Goal: Transaction & Acquisition: Download file/media

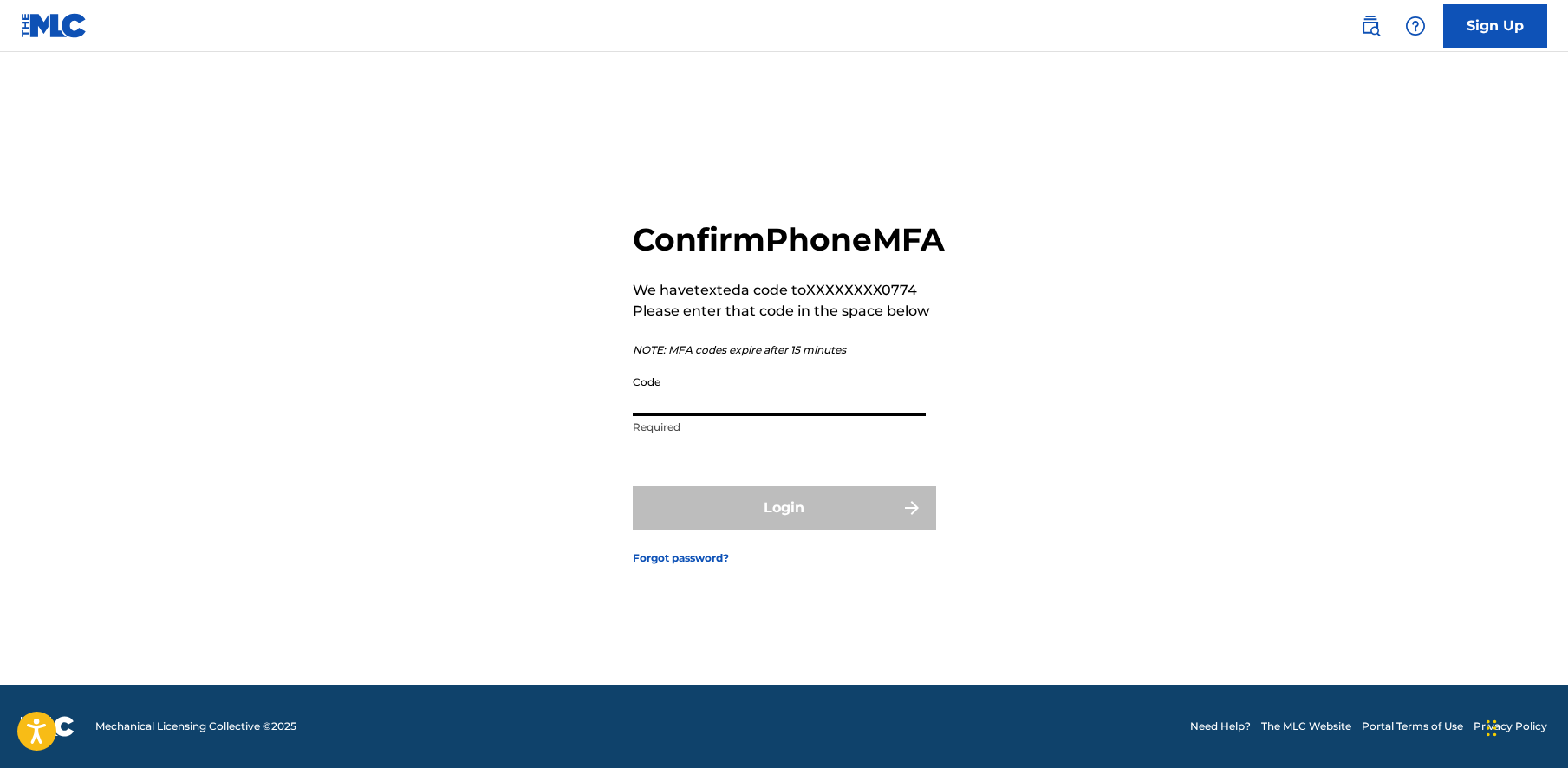
click at [831, 414] on input "Code" at bounding box center [778, 391] width 293 height 49
click at [632, 301] on p "We have texted a code to XXXXXXXX0774" at bounding box center [788, 290] width 312 height 21
click at [638, 301] on p "We have texted a code to XXXXXXXX0774" at bounding box center [788, 290] width 312 height 21
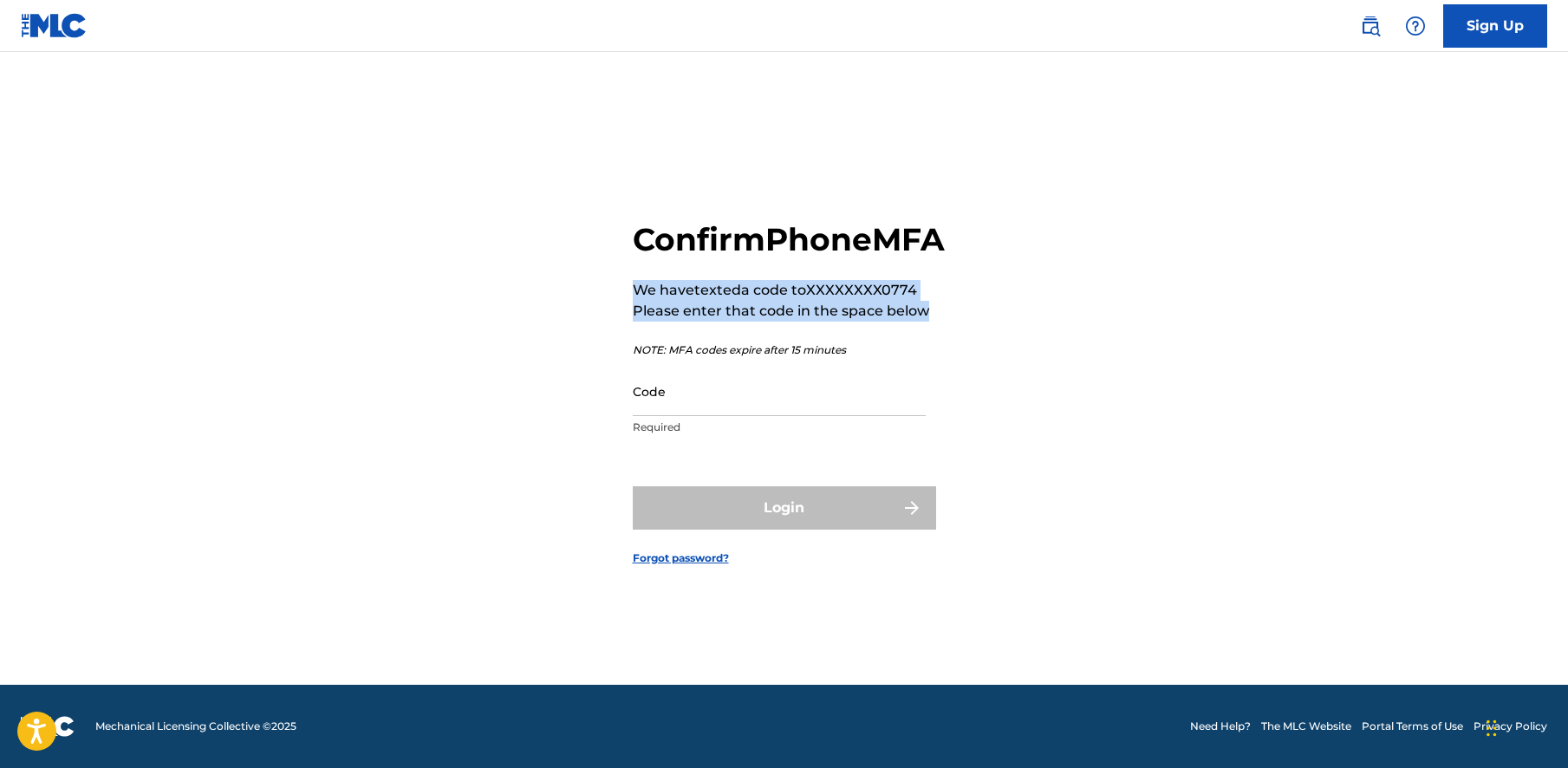
drag, startPoint x: 635, startPoint y: 310, endPoint x: 926, endPoint y: 333, distance: 291.9
click at [926, 333] on div "Confirm Phone MFA We have texted a code to XXXXXXXX0774 Please enter that code …" at bounding box center [788, 332] width 312 height 225
click at [926, 322] on p "Please enter that code in the space below" at bounding box center [788, 311] width 312 height 21
click at [728, 408] on input "Code" at bounding box center [778, 391] width 293 height 49
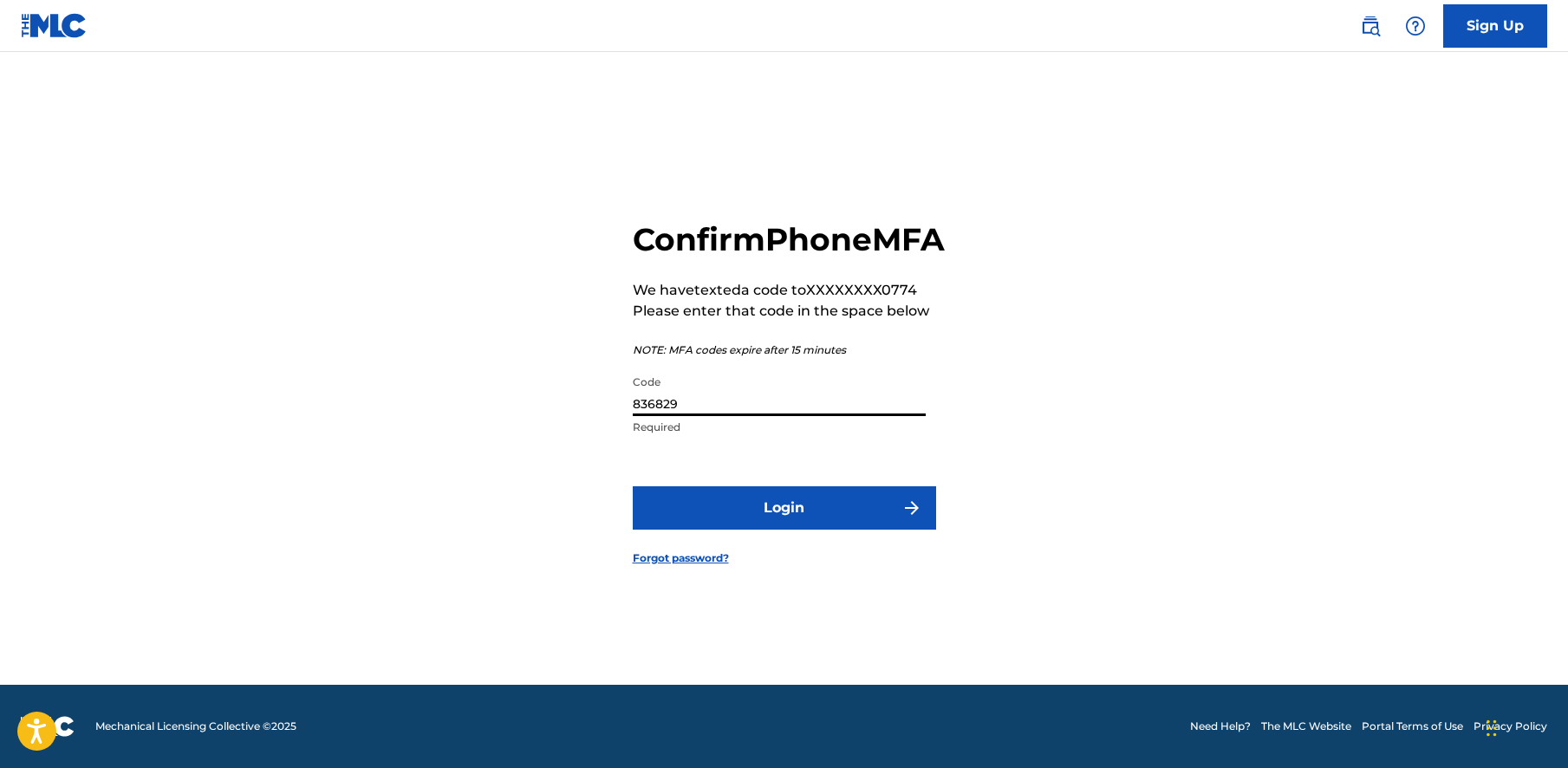
type input "836829"
click at [791, 525] on button "Login" at bounding box center [784, 508] width 303 height 44
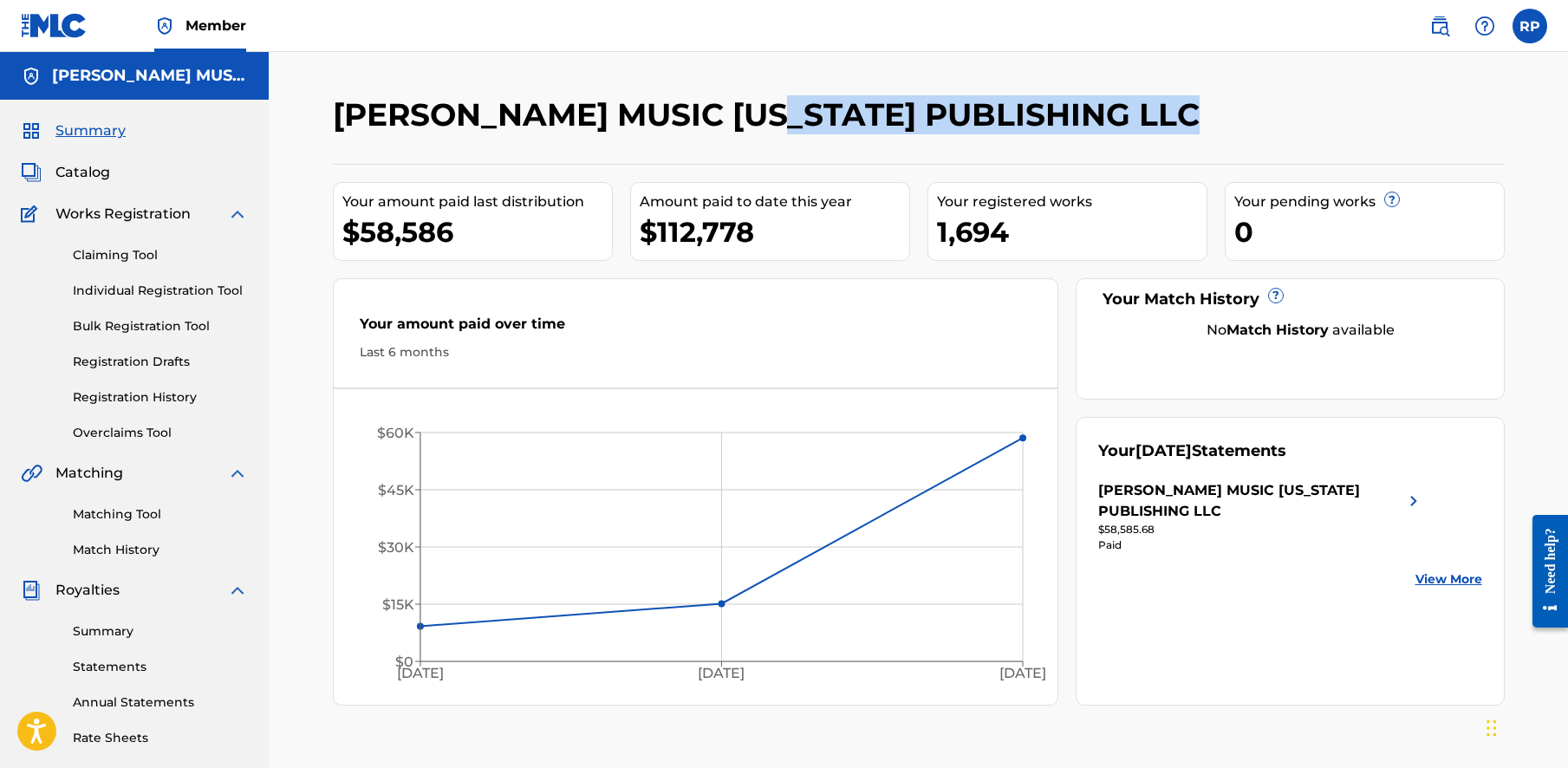
drag, startPoint x: 391, startPoint y: 151, endPoint x: 790, endPoint y: 122, distance: 400.1
click at [778, 122] on h2 "[PERSON_NAME] MUSIC [US_STATE] PUBLISHING LLC" at bounding box center [770, 115] width 875 height 39
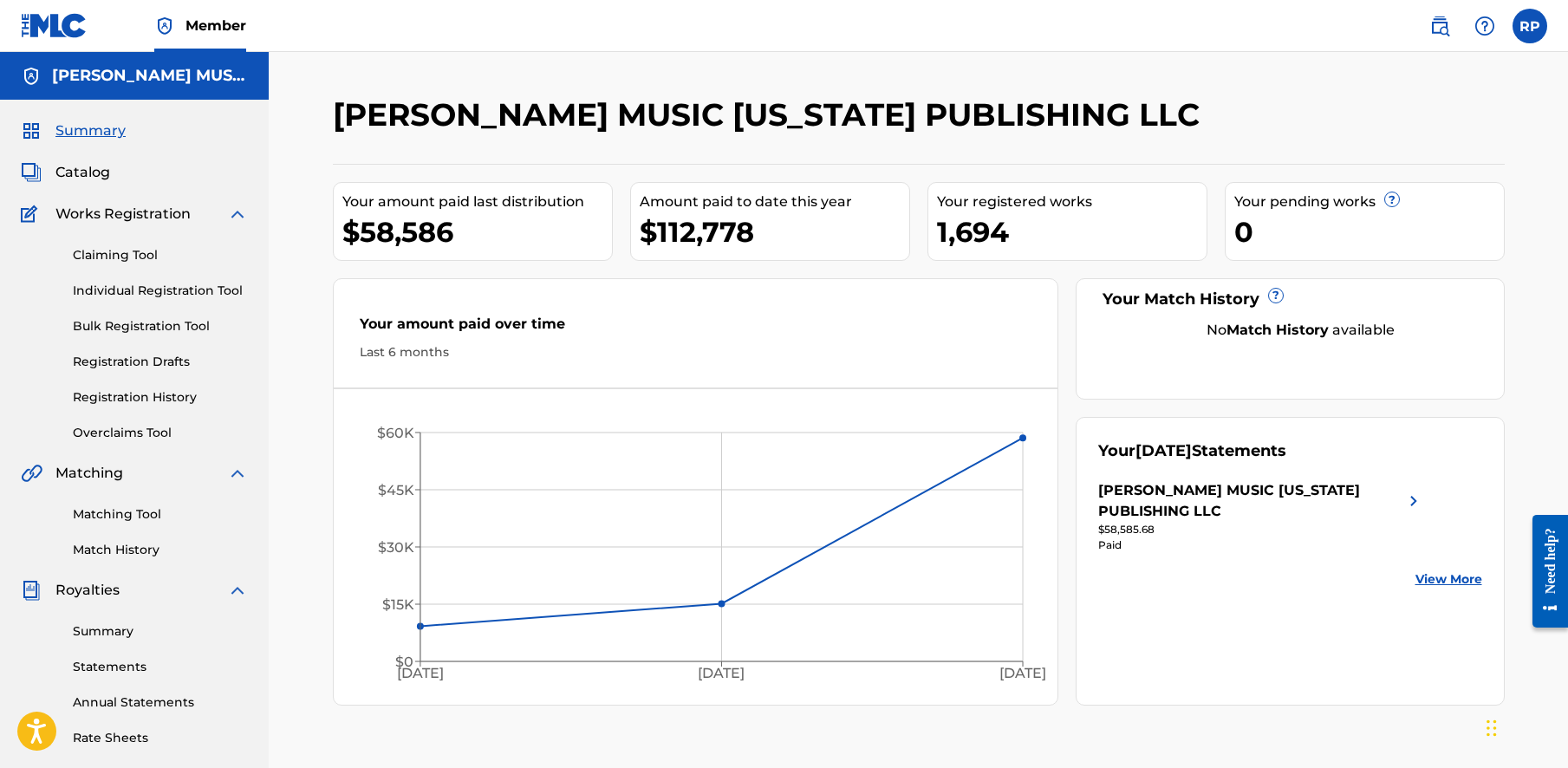
click at [791, 122] on h2 "[PERSON_NAME] MUSIC [US_STATE] PUBLISHING LLC" at bounding box center [770, 115] width 875 height 39
click at [1359, 0] on nav "Member RP RP [PERSON_NAME] [PERSON_NAME][EMAIL_ADDRESS][DOMAIN_NAME] Notificati…" at bounding box center [784, 25] width 1568 height 52
click at [547, 114] on h2 "[PERSON_NAME] MUSIC [US_STATE] PUBLISHING LLC" at bounding box center [770, 115] width 875 height 39
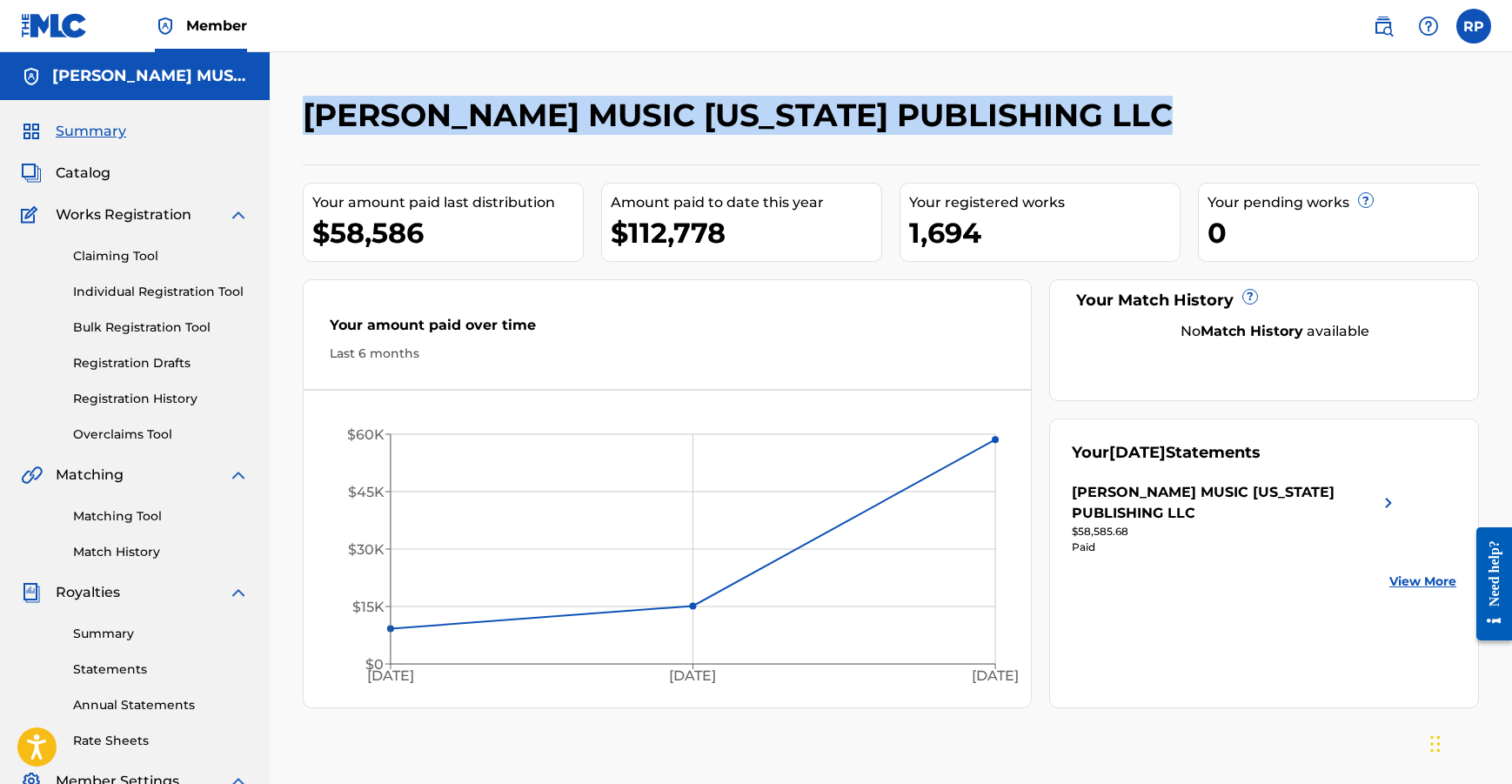
drag, startPoint x: 377, startPoint y: 166, endPoint x: 305, endPoint y: 116, distance: 87.7
click at [302, 117] on div "[PERSON_NAME] MUSIC [US_STATE] PUBLISHING LLC Your amount paid last distributio…" at bounding box center [890, 545] width 1218 height 900
click at [305, 116] on h2 "[PERSON_NAME] MUSIC [US_STATE] PUBLISHING LLC" at bounding box center [742, 115] width 879 height 40
drag, startPoint x: 364, startPoint y: 162, endPoint x: 302, endPoint y: 119, distance: 75.5
click at [302, 119] on div "[PERSON_NAME] MUSIC [US_STATE] PUBLISHING LLC Your amount paid last distributio…" at bounding box center [890, 545] width 1218 height 900
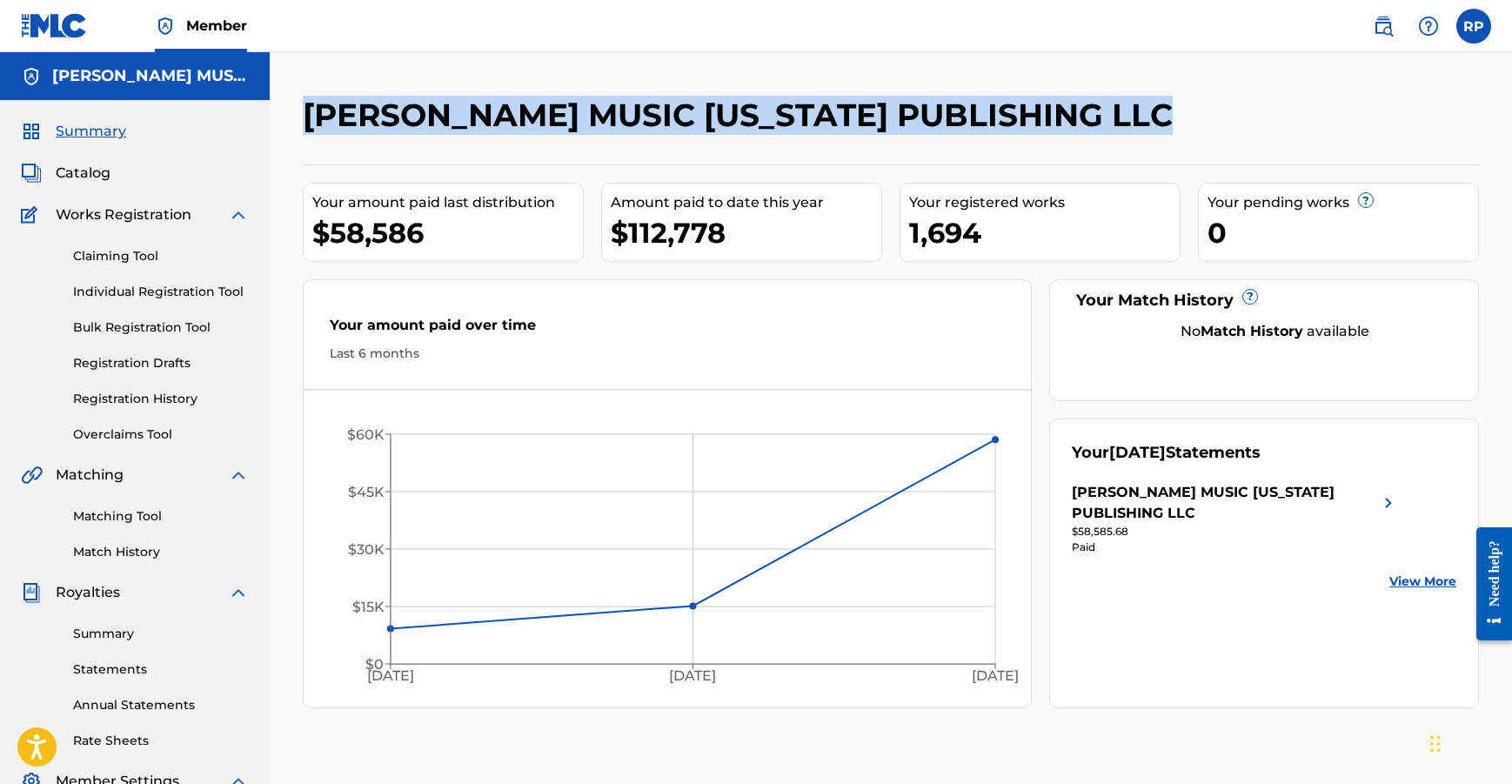
click at [302, 119] on div "[PERSON_NAME] MUSIC [US_STATE] PUBLISHING LLC Your amount paid last distributio…" at bounding box center [890, 545] width 1218 height 900
drag, startPoint x: 306, startPoint y: 115, endPoint x: 361, endPoint y: 154, distance: 67.4
click at [361, 135] on h2 "[PERSON_NAME] MUSIC [US_STATE] PUBLISHING LLC" at bounding box center [742, 115] width 879 height 40
click at [362, 135] on h2 "[PERSON_NAME] MUSIC [US_STATE] PUBLISHING LLC" at bounding box center [742, 115] width 879 height 40
drag, startPoint x: 357, startPoint y: 157, endPoint x: 298, endPoint y: 123, distance: 68.1
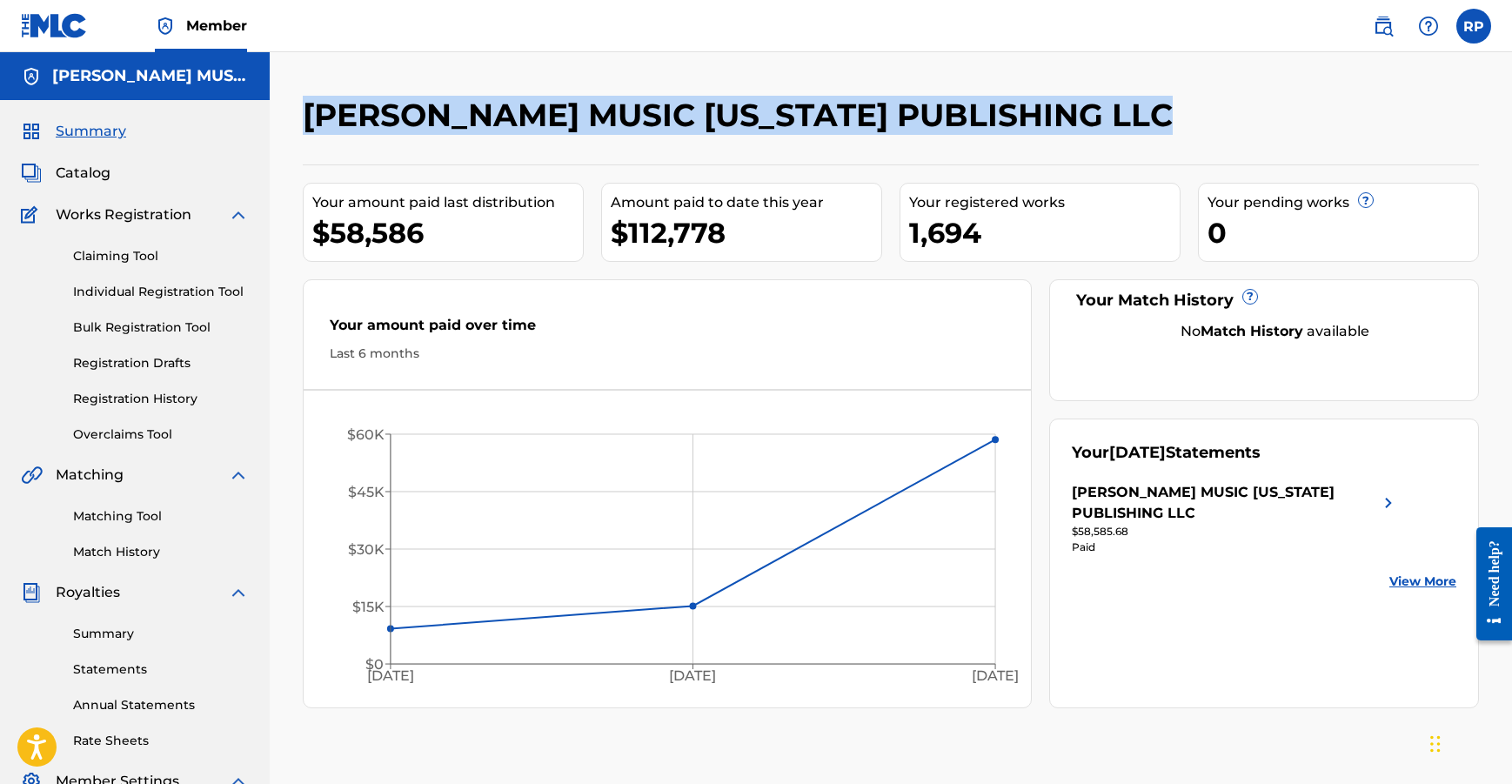
click at [298, 123] on div "[PERSON_NAME] MUSIC [US_STATE] PUBLISHING LLC Your amount paid last distributio…" at bounding box center [890, 545] width 1218 height 900
click at [306, 121] on h2 "[PERSON_NAME] MUSIC [US_STATE] PUBLISHING LLC" at bounding box center [742, 115] width 879 height 40
drag, startPoint x: 306, startPoint y: 116, endPoint x: 361, endPoint y: 157, distance: 68.6
click at [358, 135] on h2 "[PERSON_NAME] MUSIC [US_STATE] PUBLISHING LLC" at bounding box center [742, 115] width 879 height 40
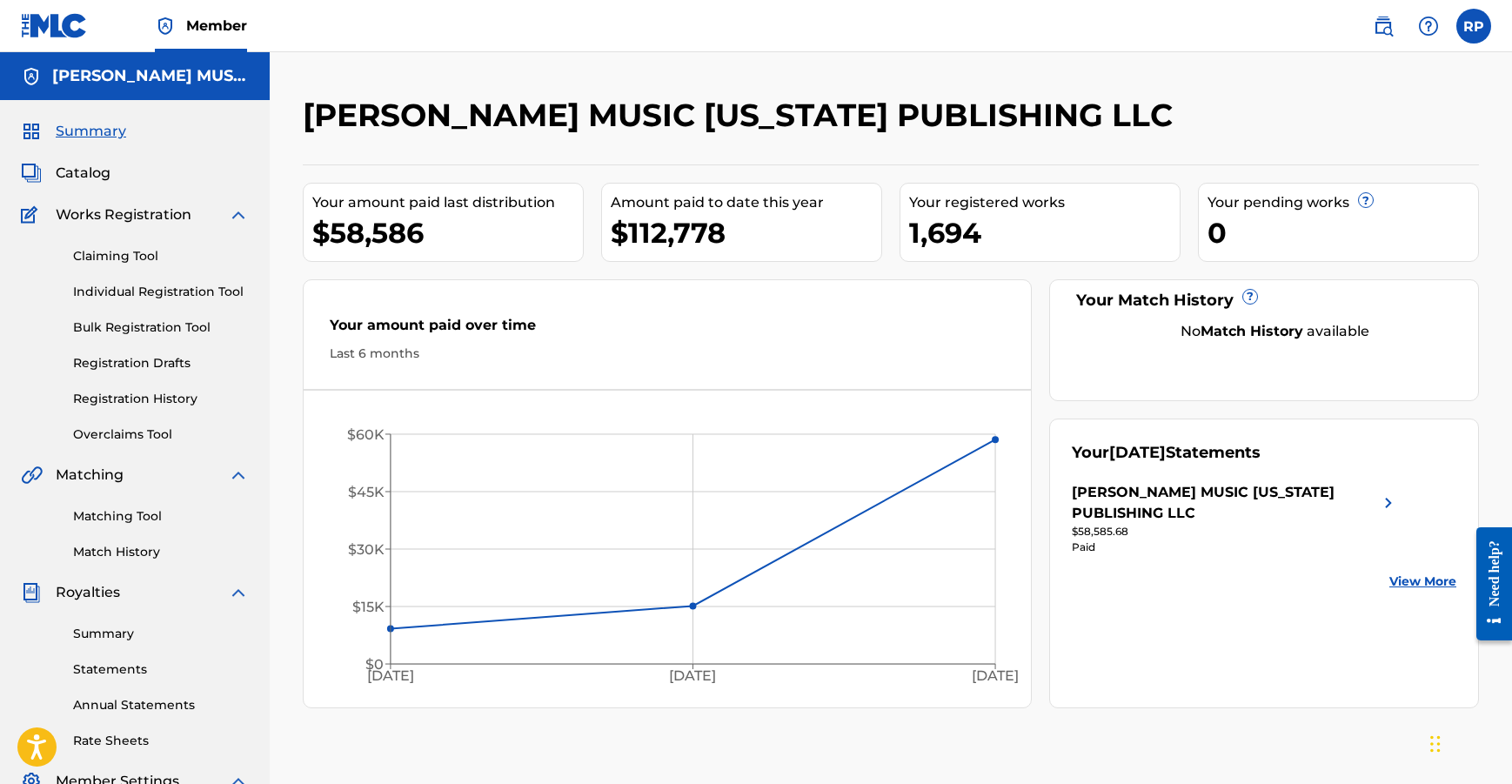
click at [362, 135] on h2 "[PERSON_NAME] MUSIC [US_STATE] PUBLISHING LLC" at bounding box center [742, 115] width 879 height 40
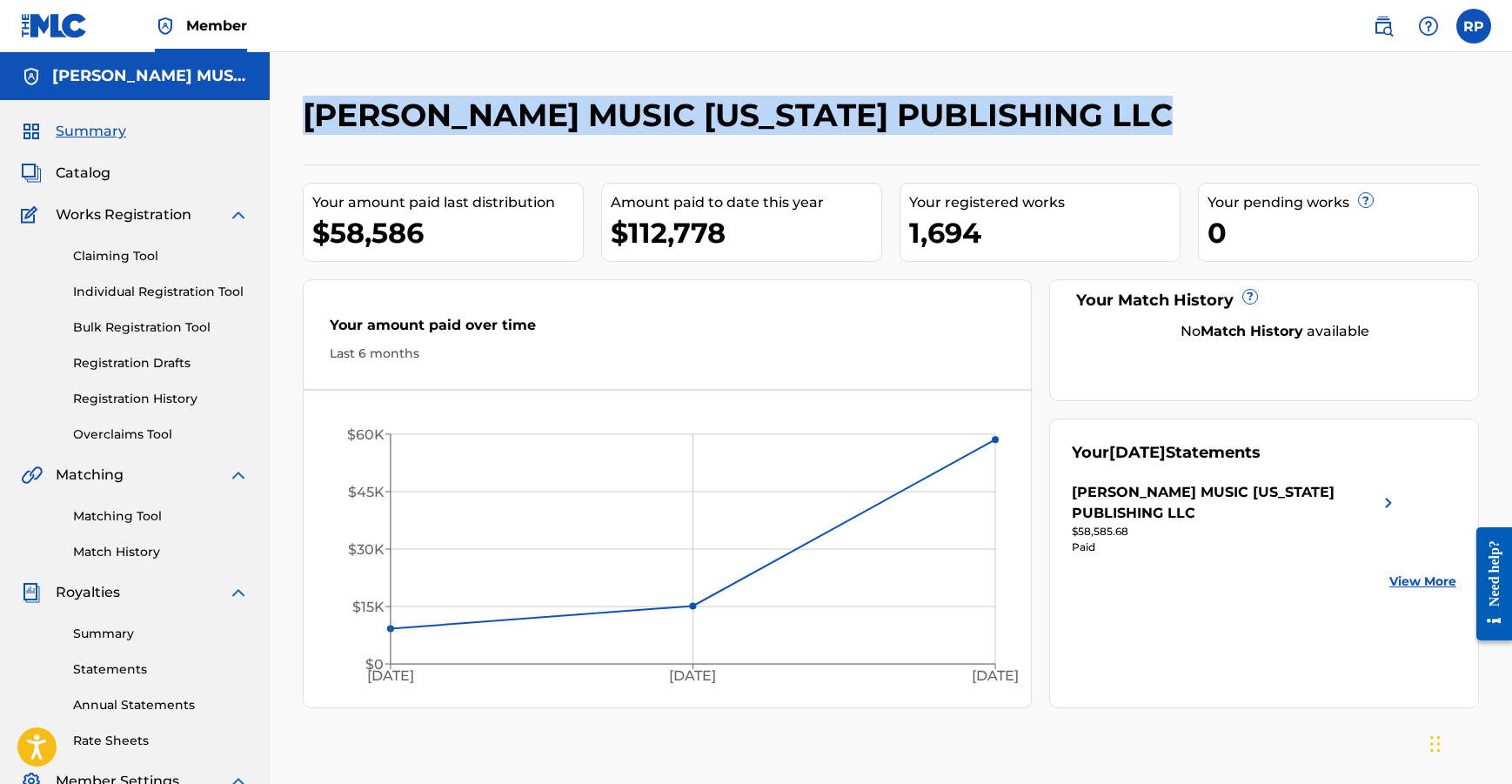
drag, startPoint x: 365, startPoint y: 158, endPoint x: 306, endPoint y: 120, distance: 70.2
click at [306, 120] on h2 "[PERSON_NAME] MUSIC [US_STATE] PUBLISHING LLC" at bounding box center [742, 115] width 879 height 40
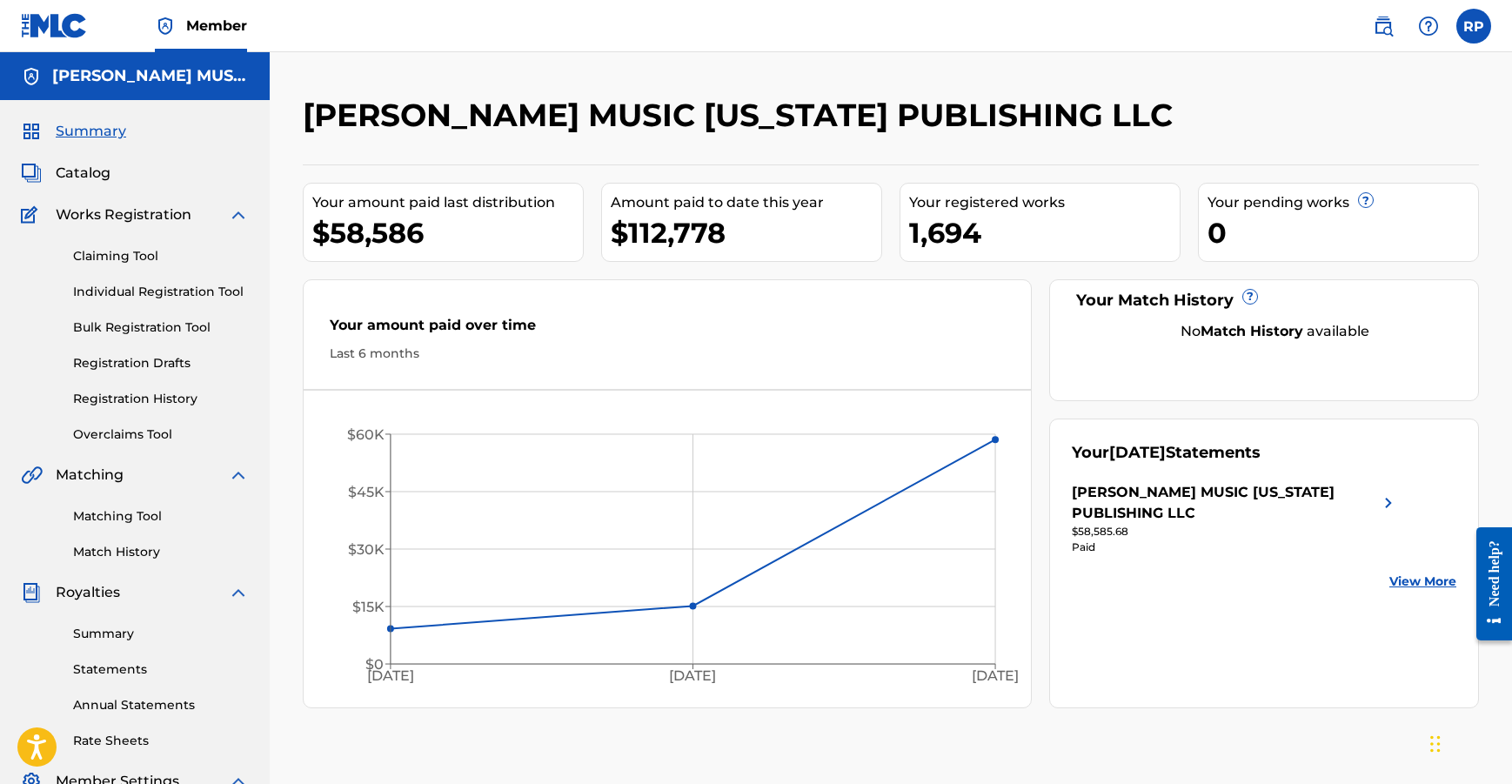
click at [951, 252] on div "1,694" at bounding box center [1045, 233] width 270 height 40
click at [954, 252] on div "1,694" at bounding box center [1045, 233] width 270 height 40
click at [939, 252] on div "1,694" at bounding box center [1045, 233] width 270 height 40
click at [950, 252] on div "1,694" at bounding box center [1045, 233] width 270 height 40
click at [85, 171] on span "Catalog" at bounding box center [83, 173] width 54 height 21
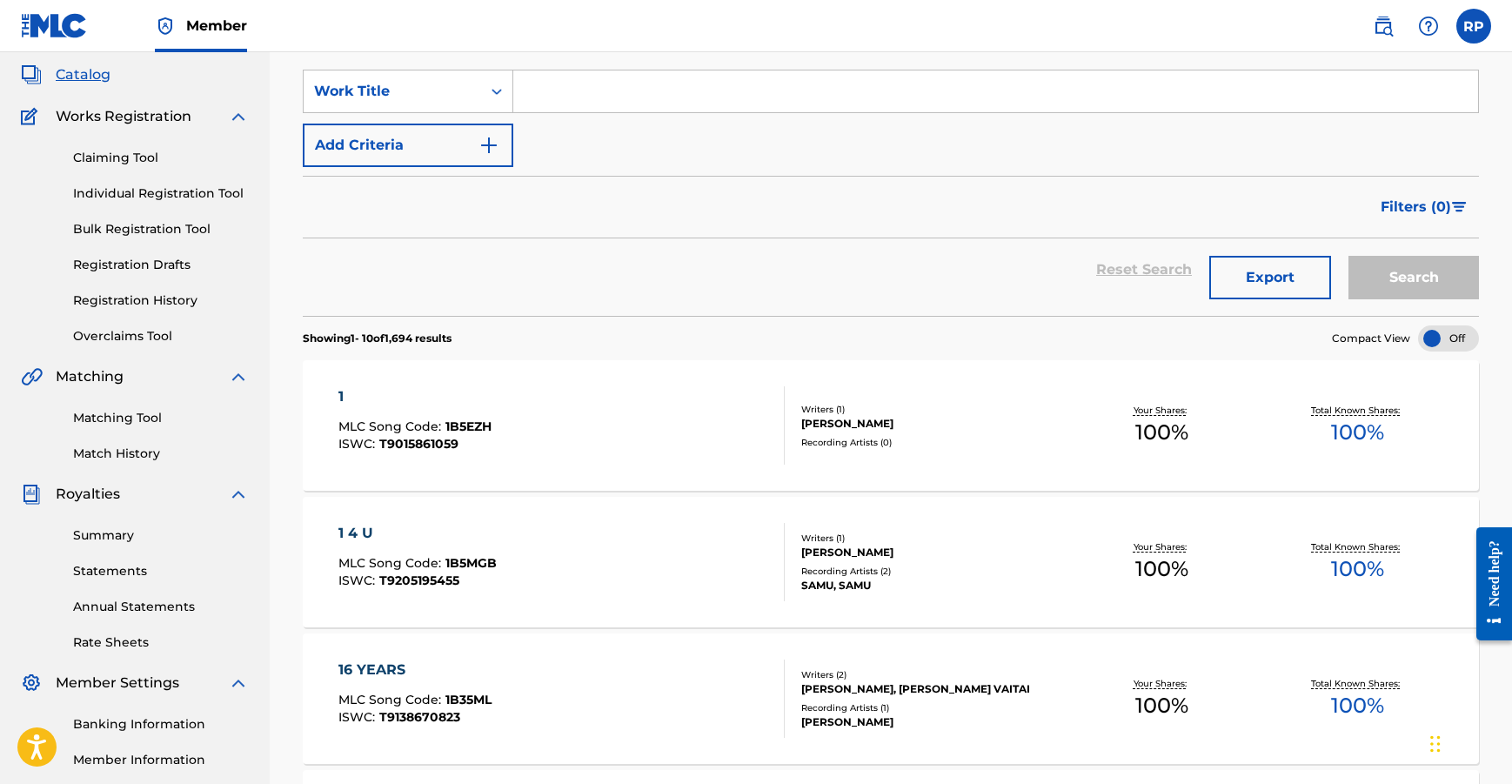
scroll to position [62, 0]
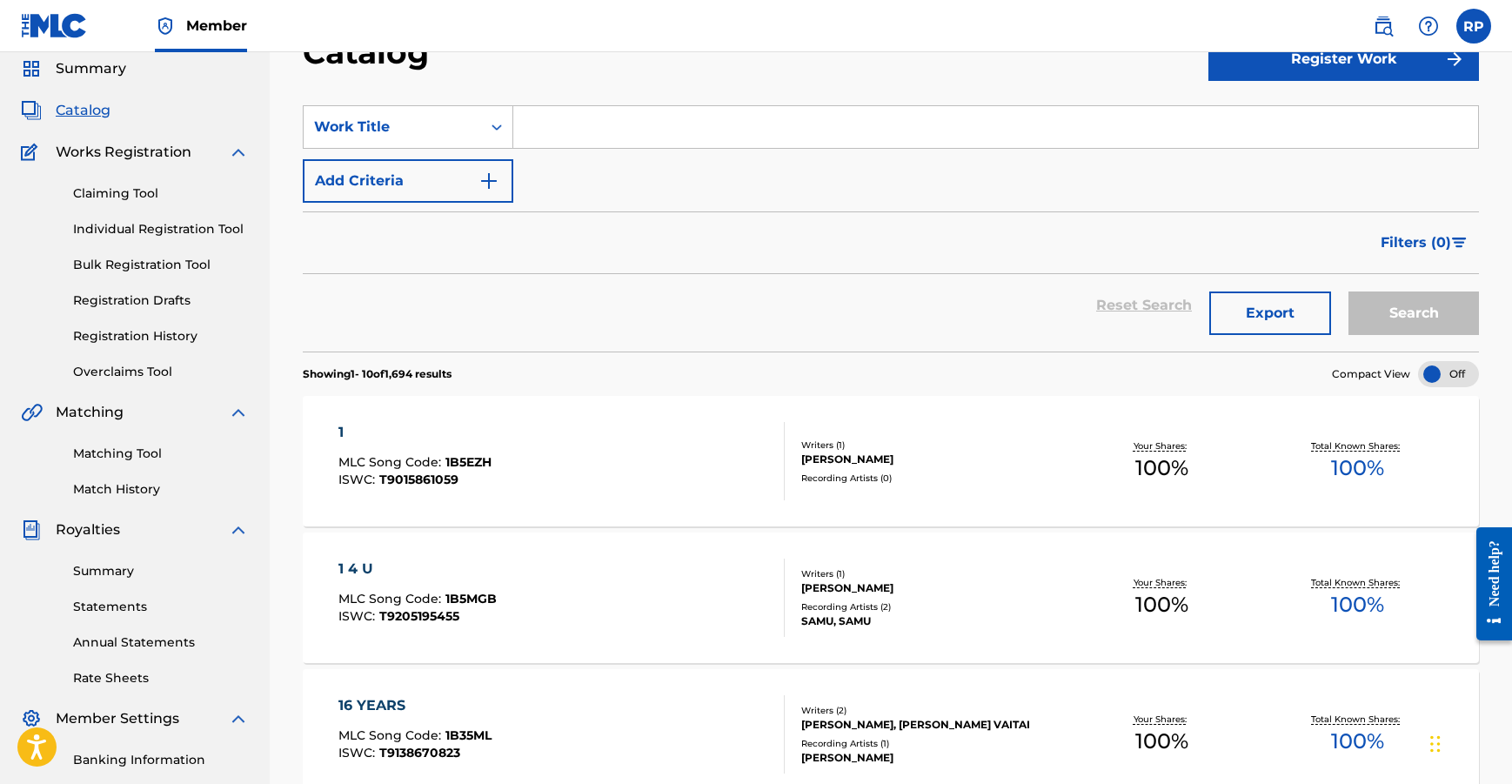
click at [1271, 313] on button "Export" at bounding box center [1271, 313] width 122 height 44
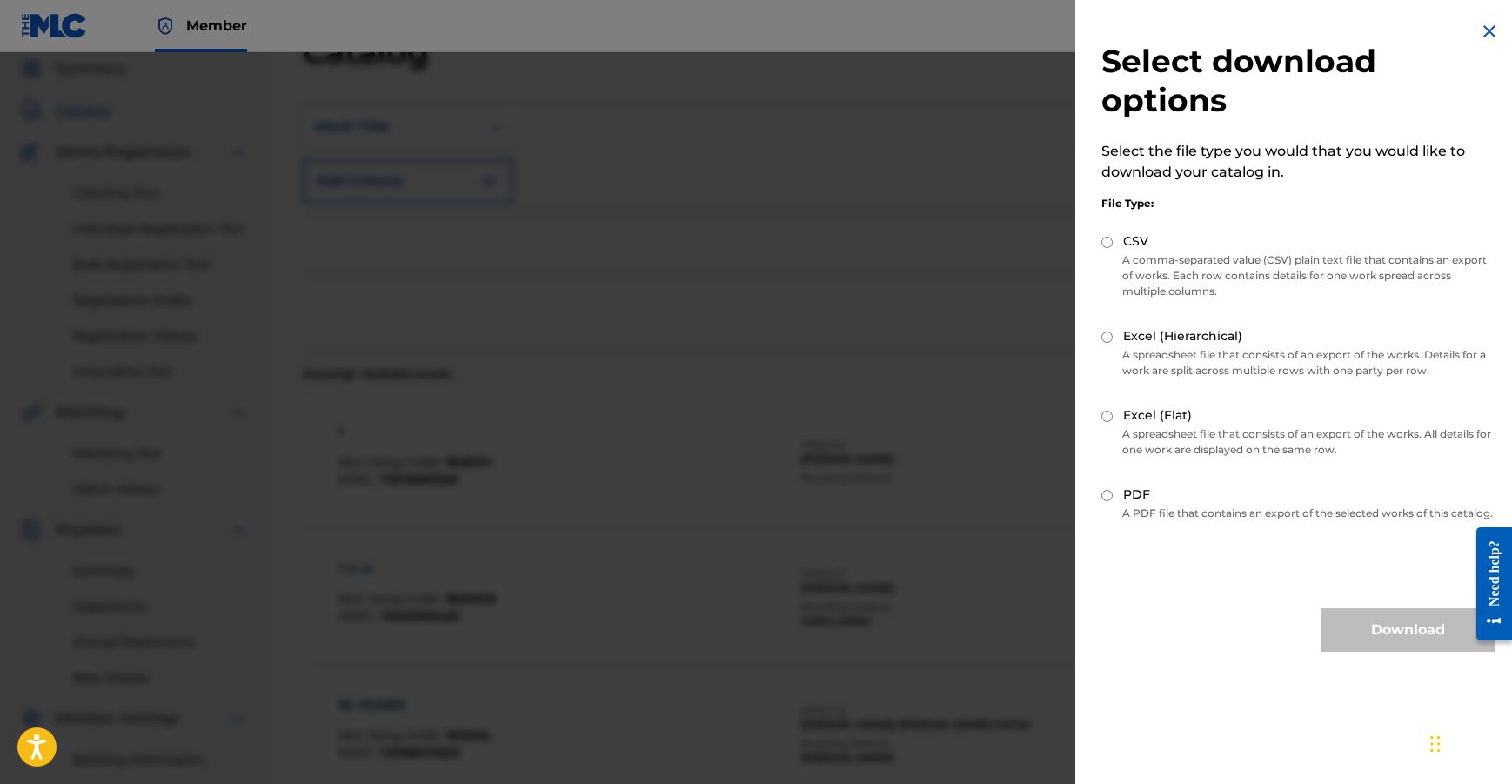
click at [1110, 242] on input "CSV" at bounding box center [1107, 242] width 11 height 11
radio input "true"
click at [1405, 646] on button "Download" at bounding box center [1408, 630] width 174 height 44
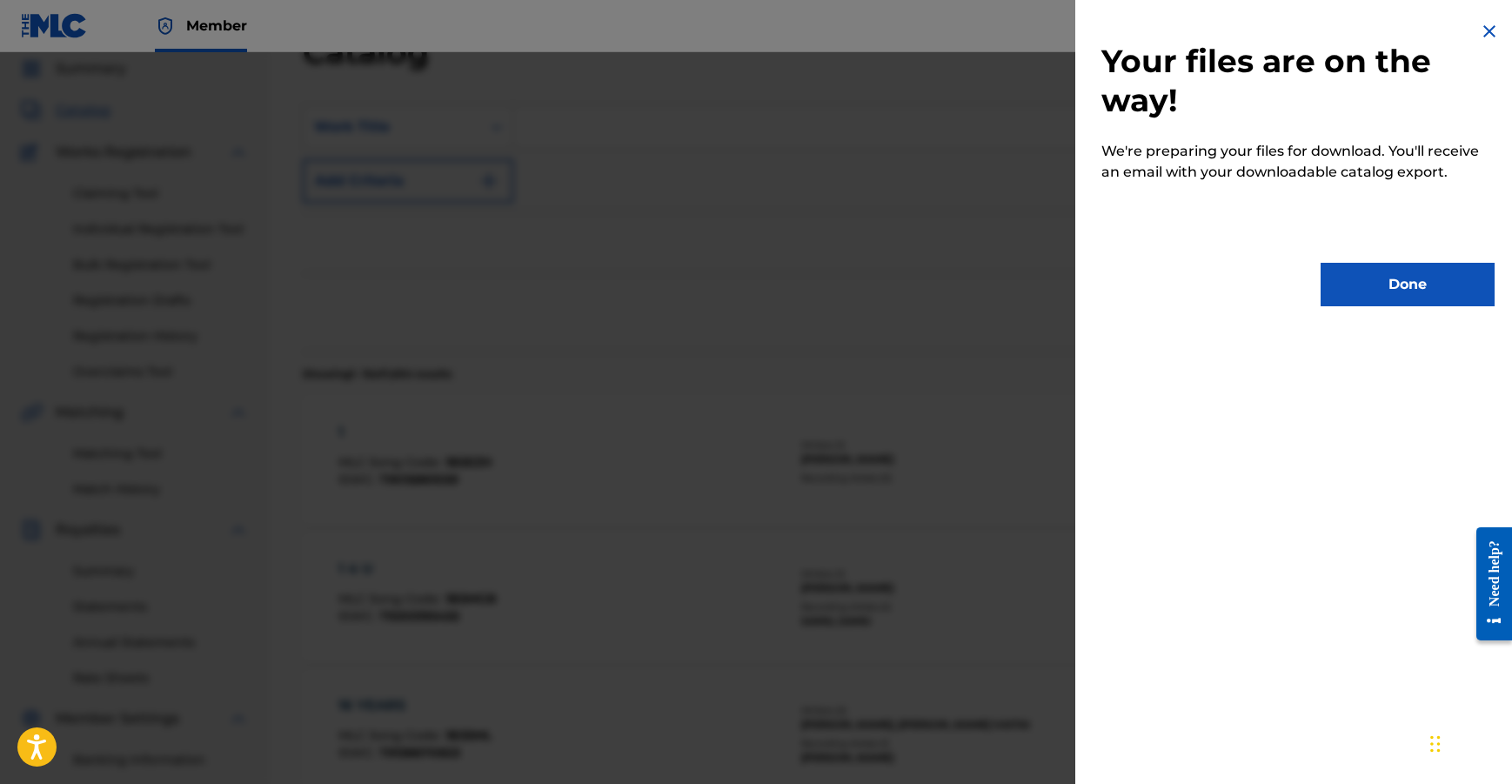
click at [1394, 282] on button "Done" at bounding box center [1408, 284] width 174 height 44
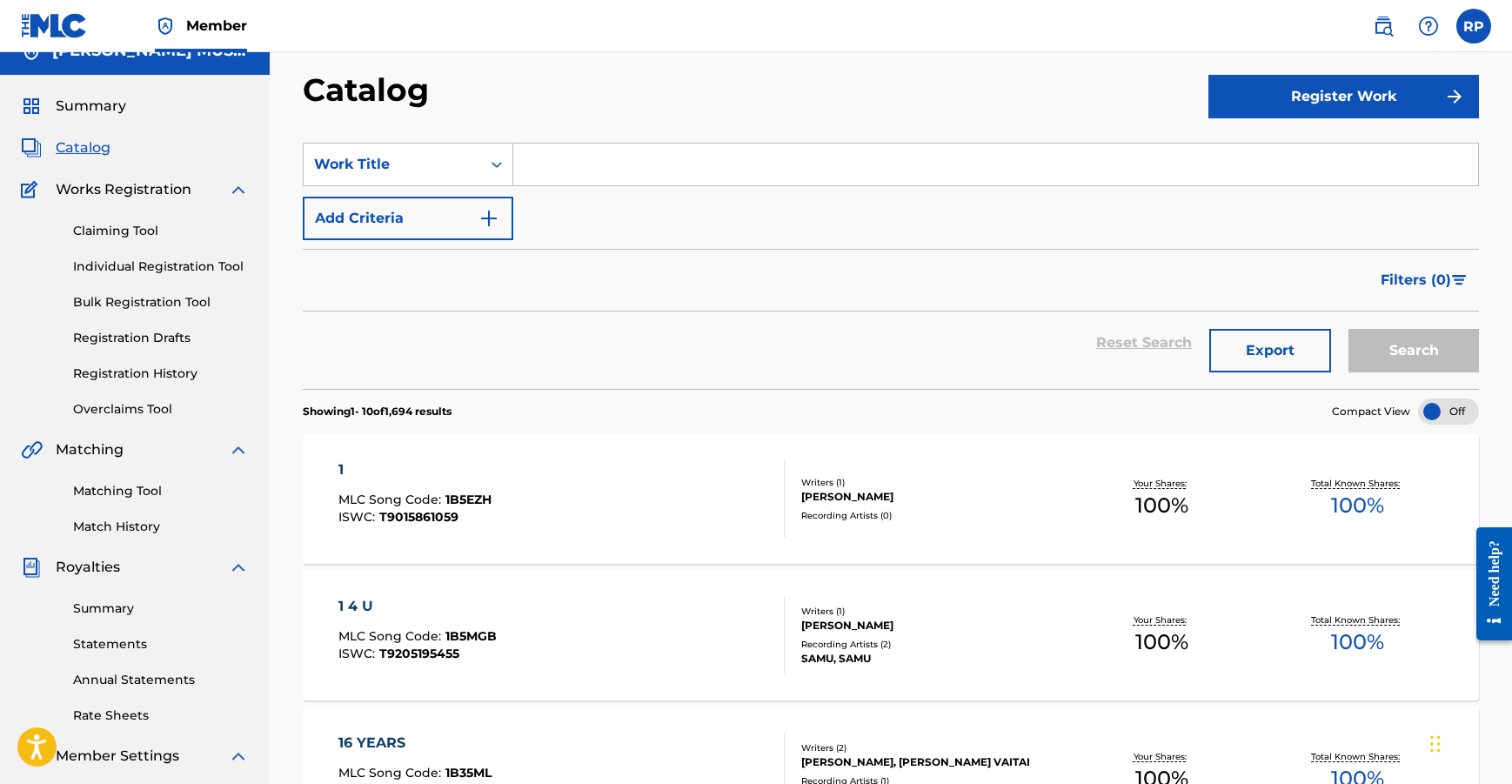
scroll to position [0, 0]
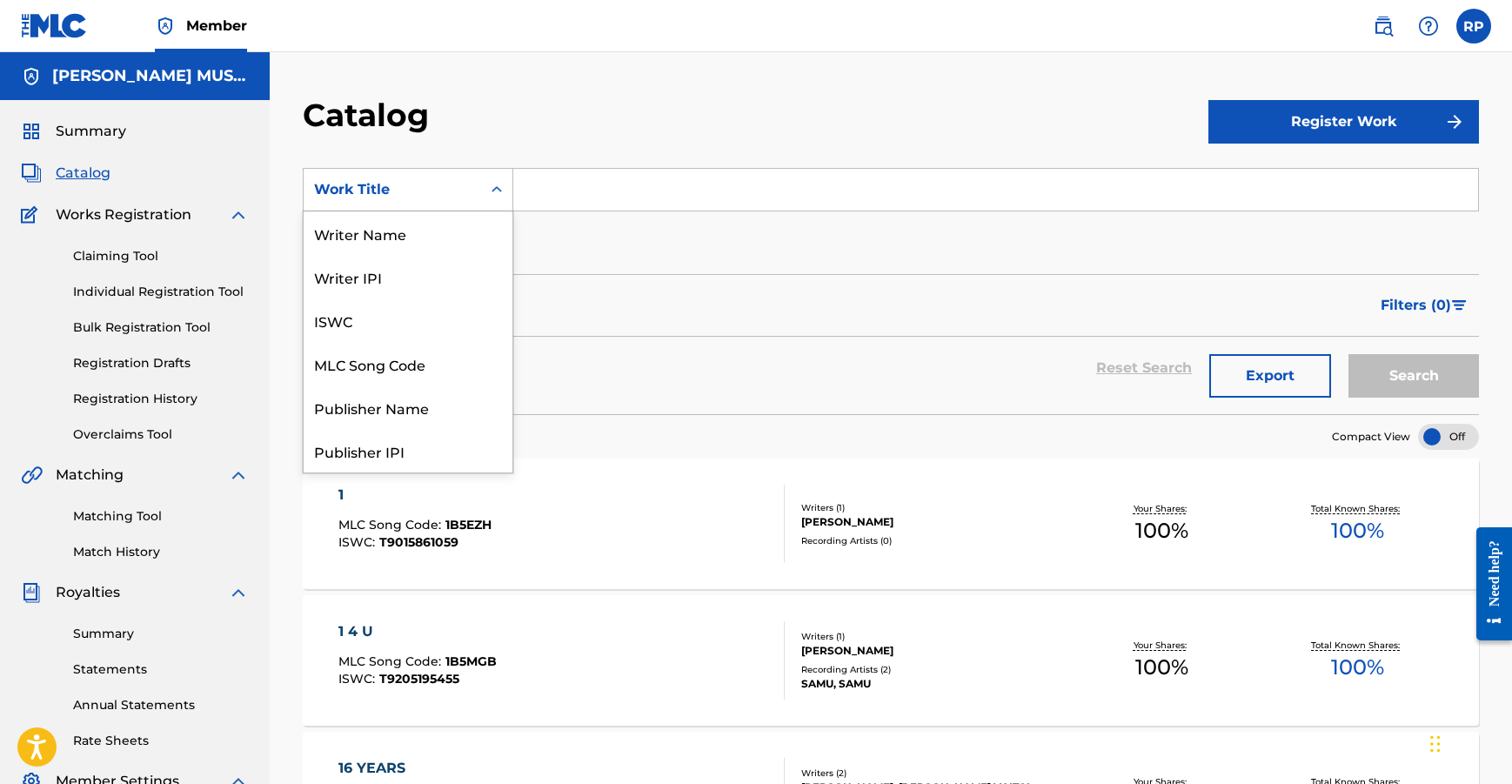
click at [479, 200] on div "Work Title" at bounding box center [392, 190] width 177 height 33
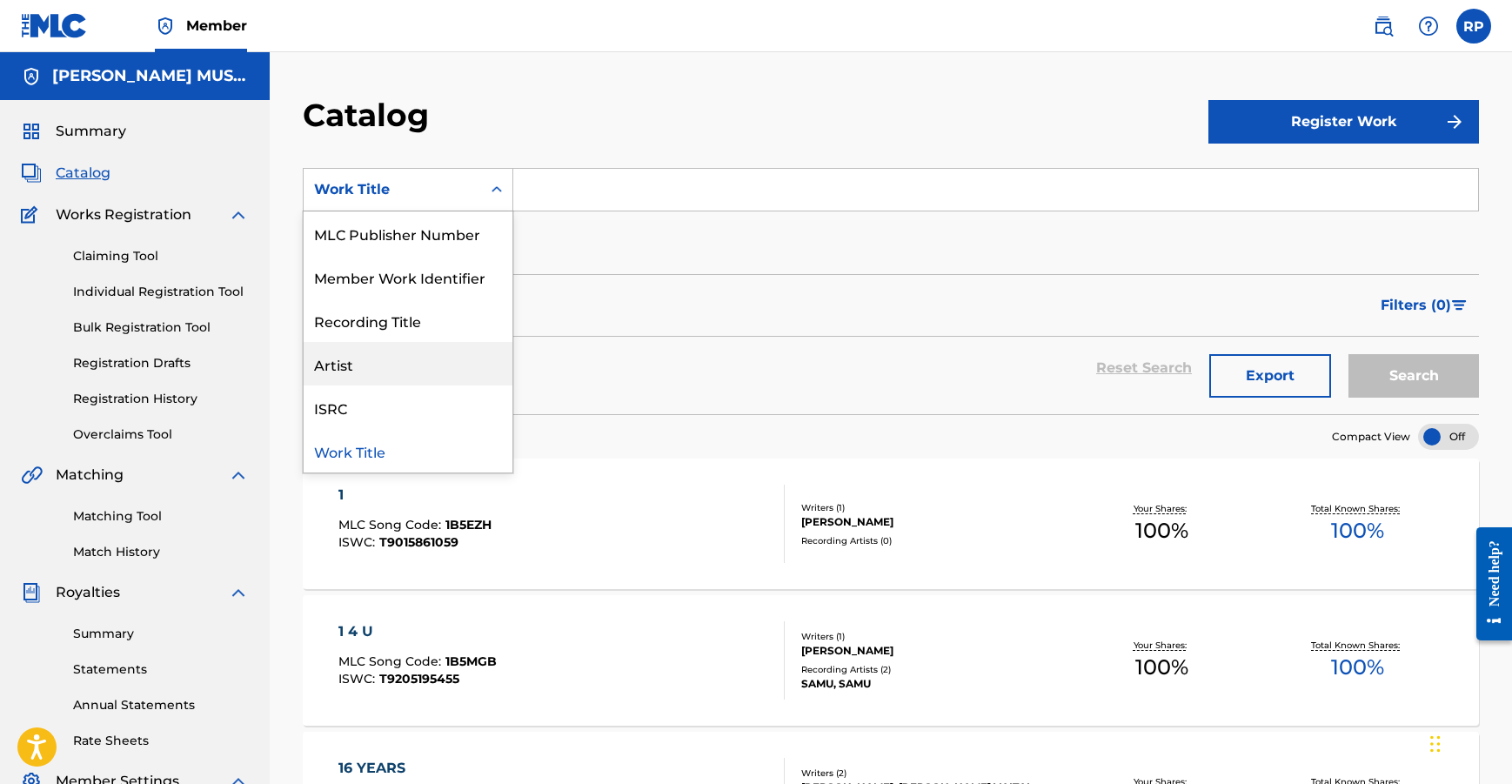
click at [407, 355] on div "Artist" at bounding box center [408, 363] width 209 height 44
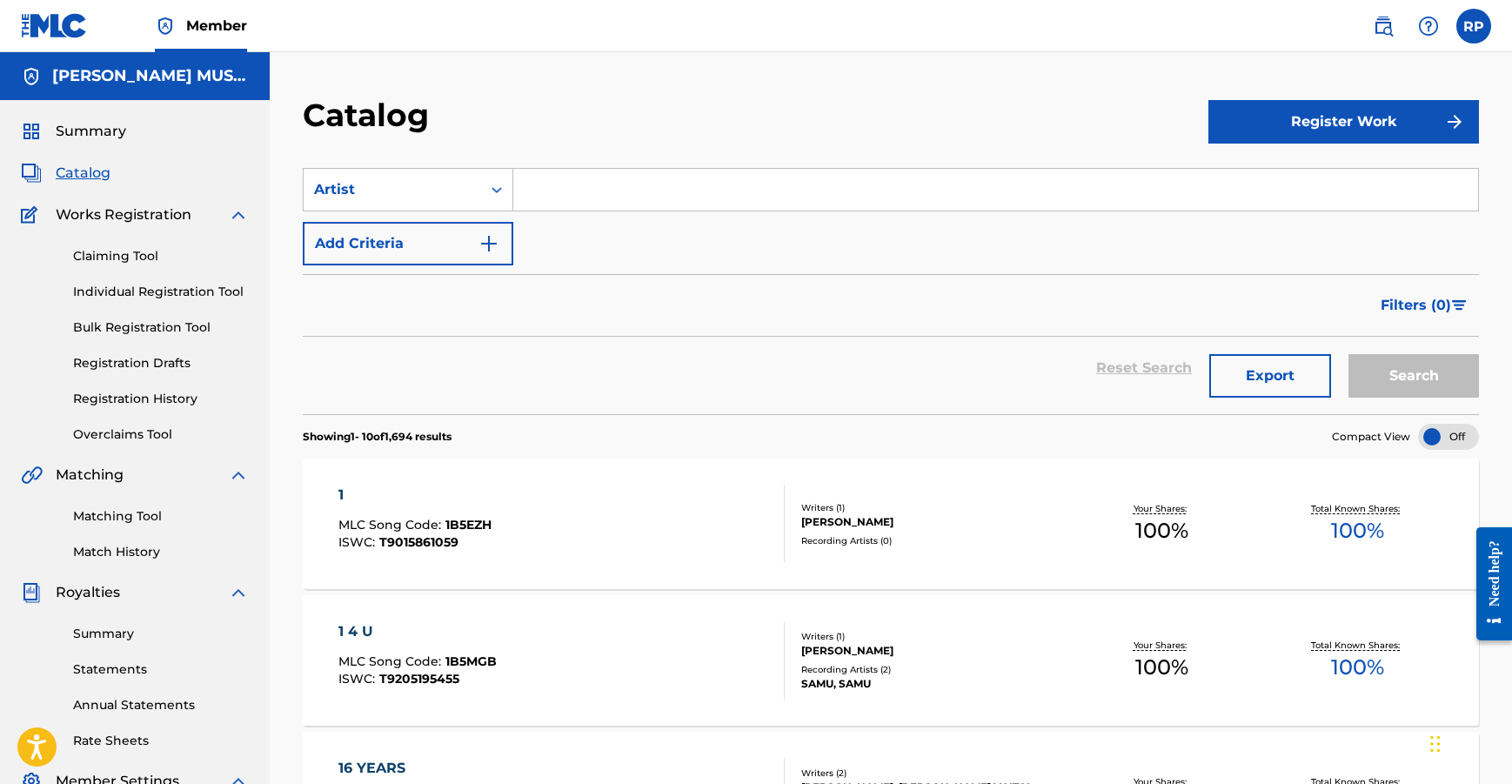
click at [593, 185] on input "Search Form" at bounding box center [996, 190] width 965 height 42
type input "ten feet"
click at [1435, 373] on button "Search" at bounding box center [1414, 376] width 131 height 44
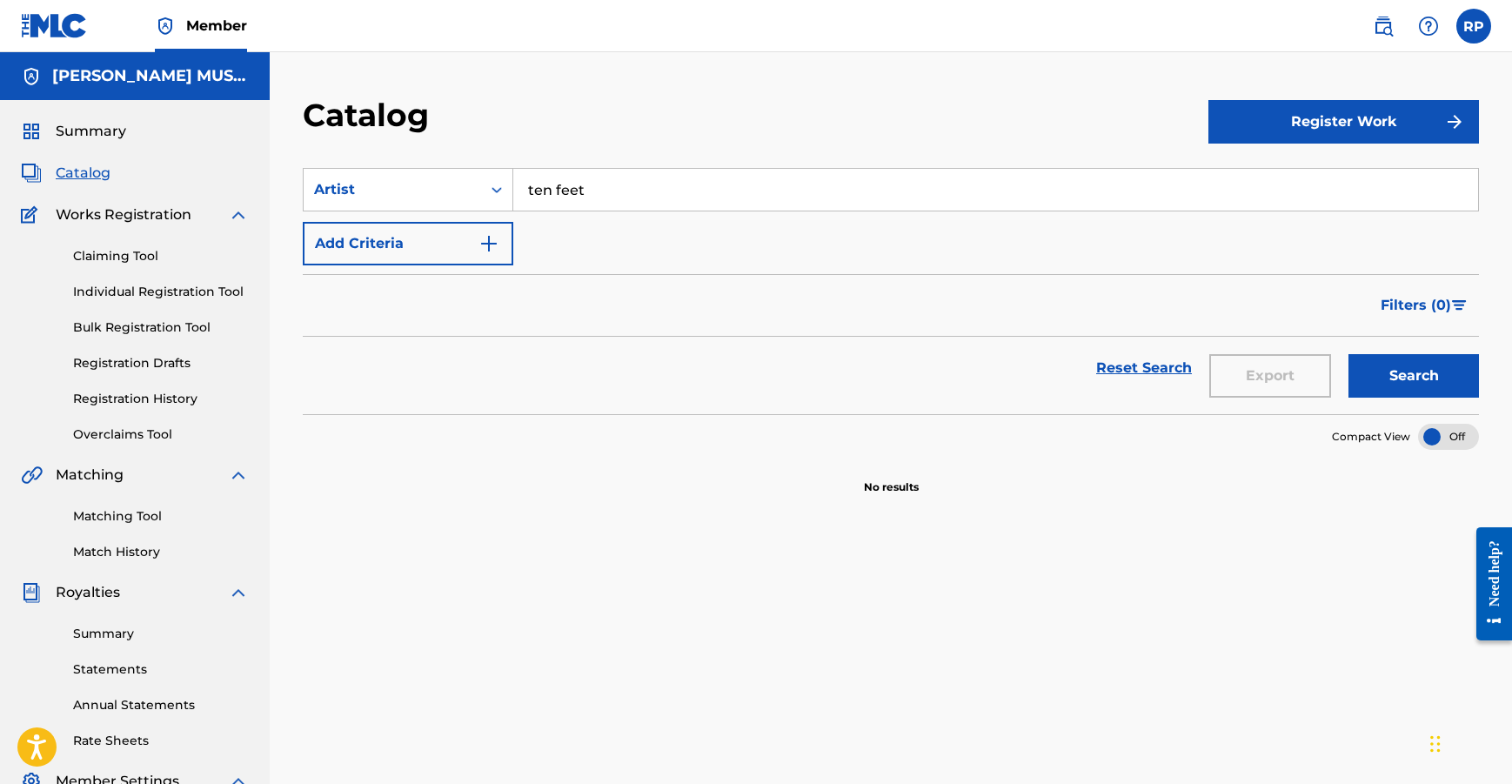
click at [625, 197] on input "ten feet" at bounding box center [996, 190] width 965 height 42
drag, startPoint x: 617, startPoint y: 192, endPoint x: 487, endPoint y: 188, distance: 130.1
click at [487, 188] on div "SearchWithCriteria37c5f4f6-1533-46f9-ac9e-9440bfd2f90a Artist ten feet" at bounding box center [891, 190] width 1177 height 44
drag, startPoint x: 566, startPoint y: 198, endPoint x: 1430, endPoint y: 378, distance: 882.6
click at [1430, 378] on button "Search" at bounding box center [1414, 376] width 131 height 44
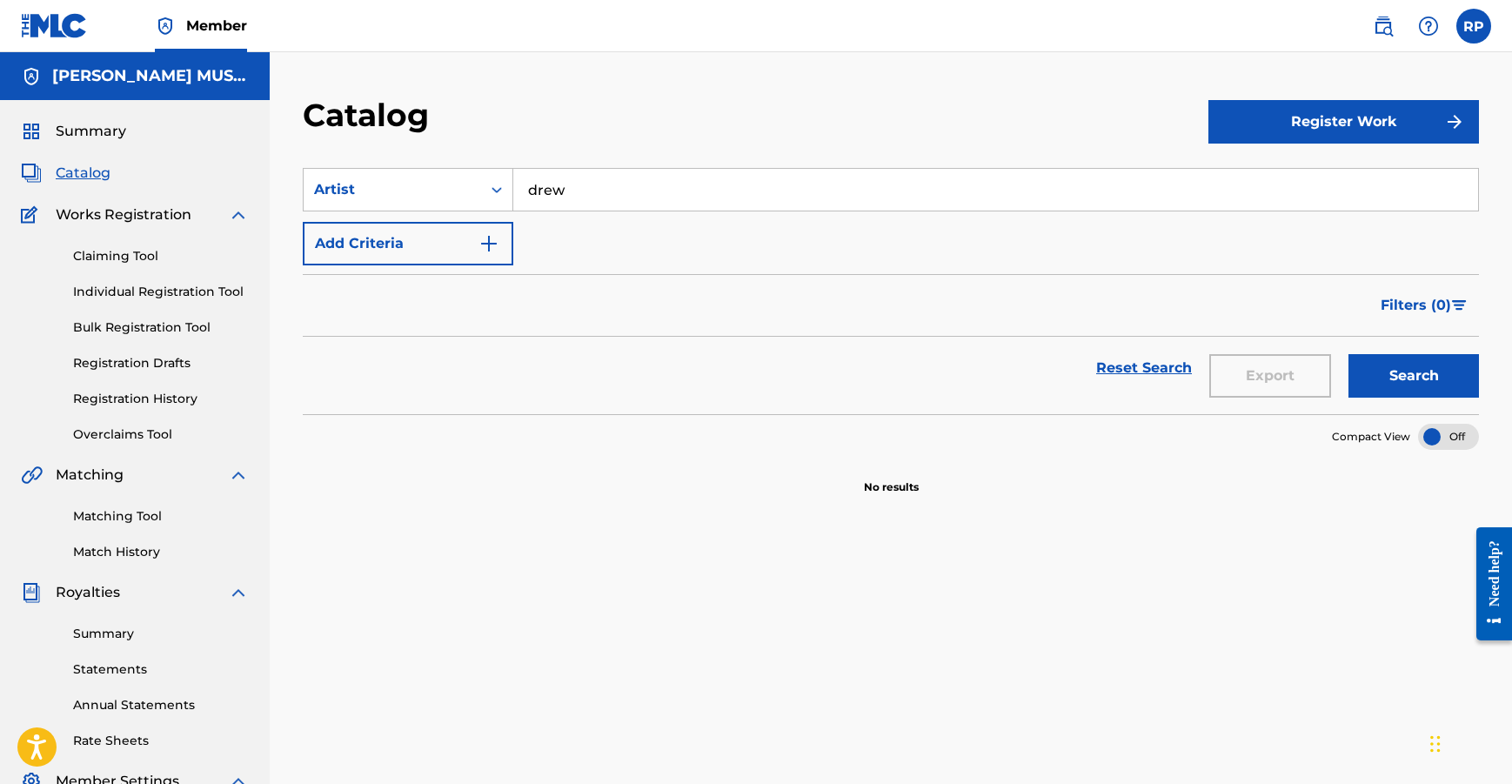
click at [649, 188] on input "drew" at bounding box center [996, 190] width 965 height 42
type input "drez"
click at [1379, 380] on button "Search" at bounding box center [1414, 376] width 131 height 44
click at [541, 176] on input "drez" at bounding box center [996, 190] width 965 height 42
click at [545, 186] on input "drez" at bounding box center [996, 190] width 965 height 42
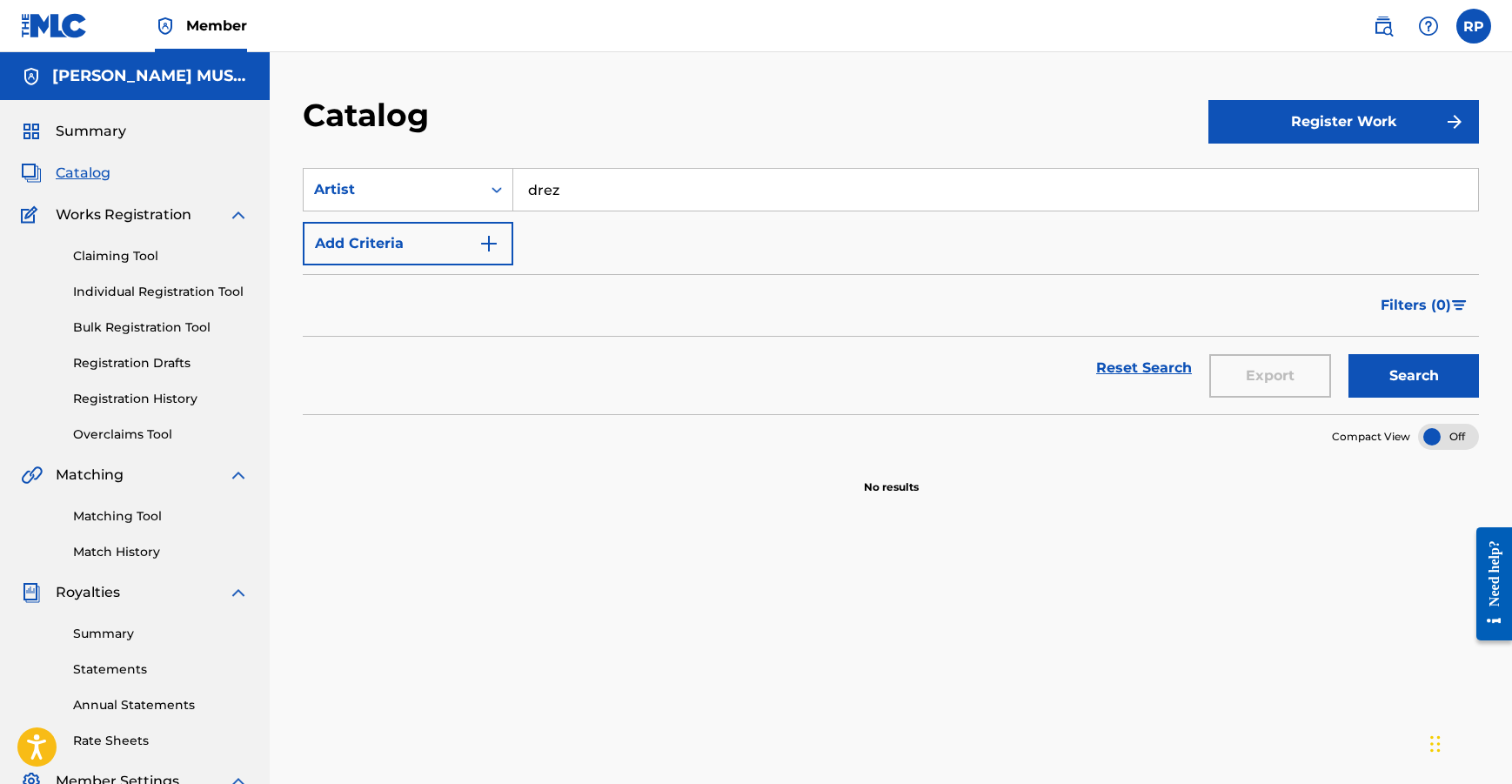
click at [545, 186] on input "drez" at bounding box center [996, 190] width 965 height 42
click at [100, 175] on span "Catalog" at bounding box center [83, 173] width 54 height 21
click at [419, 442] on section "Compact View" at bounding box center [891, 432] width 1177 height 36
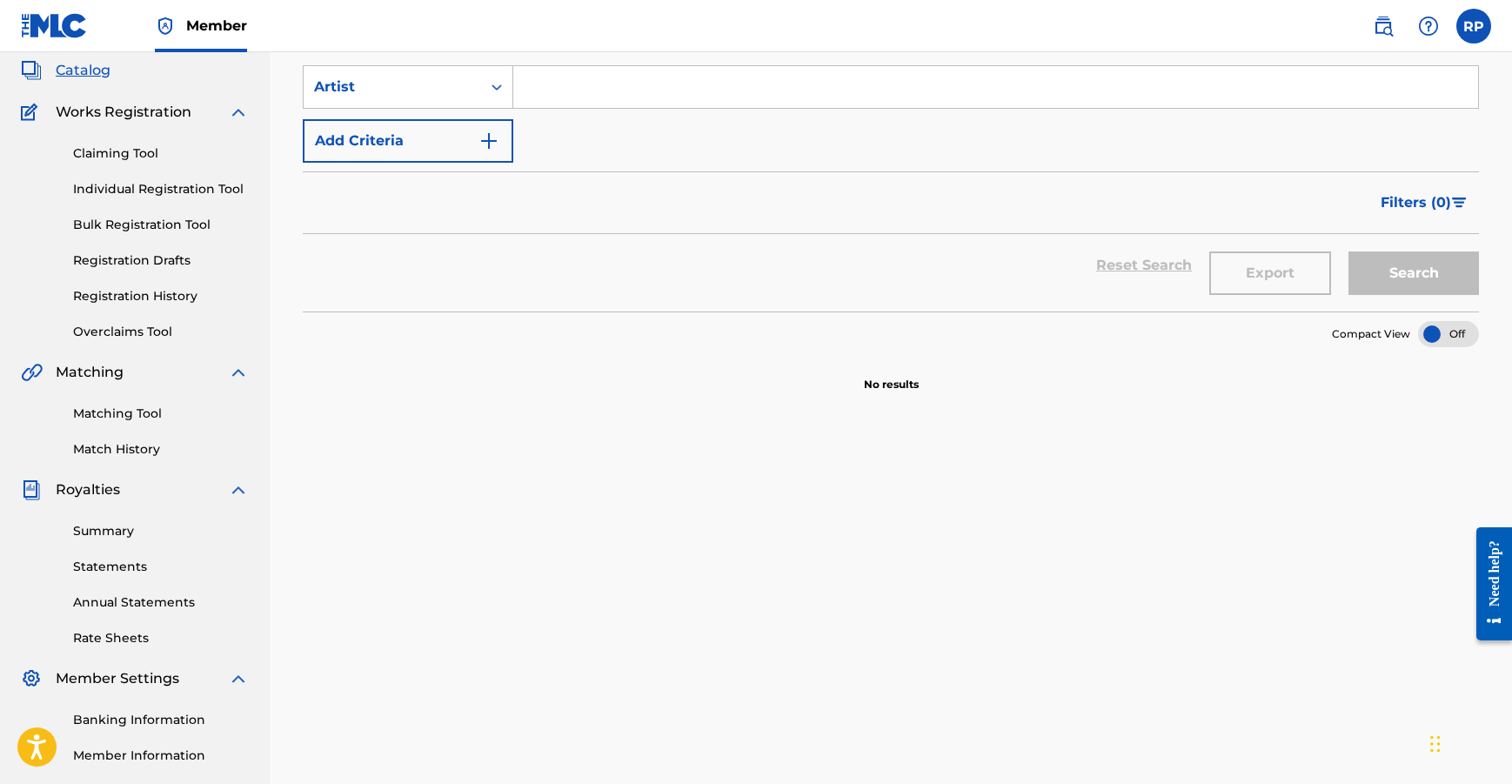
scroll to position [0, 0]
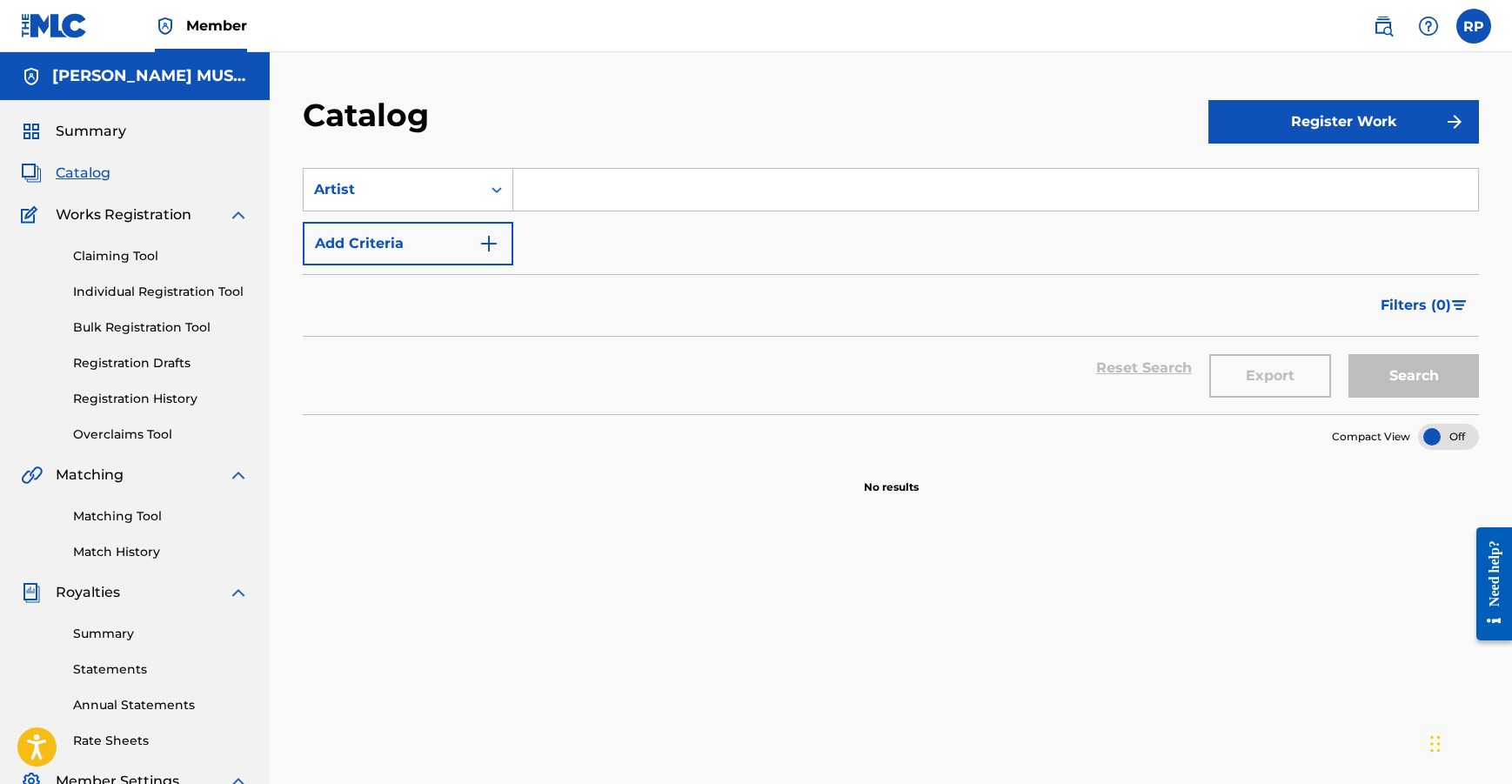
click at [91, 175] on span "Catalog" at bounding box center [83, 173] width 54 height 21
click at [80, 137] on span "Summary" at bounding box center [90, 132] width 70 height 21
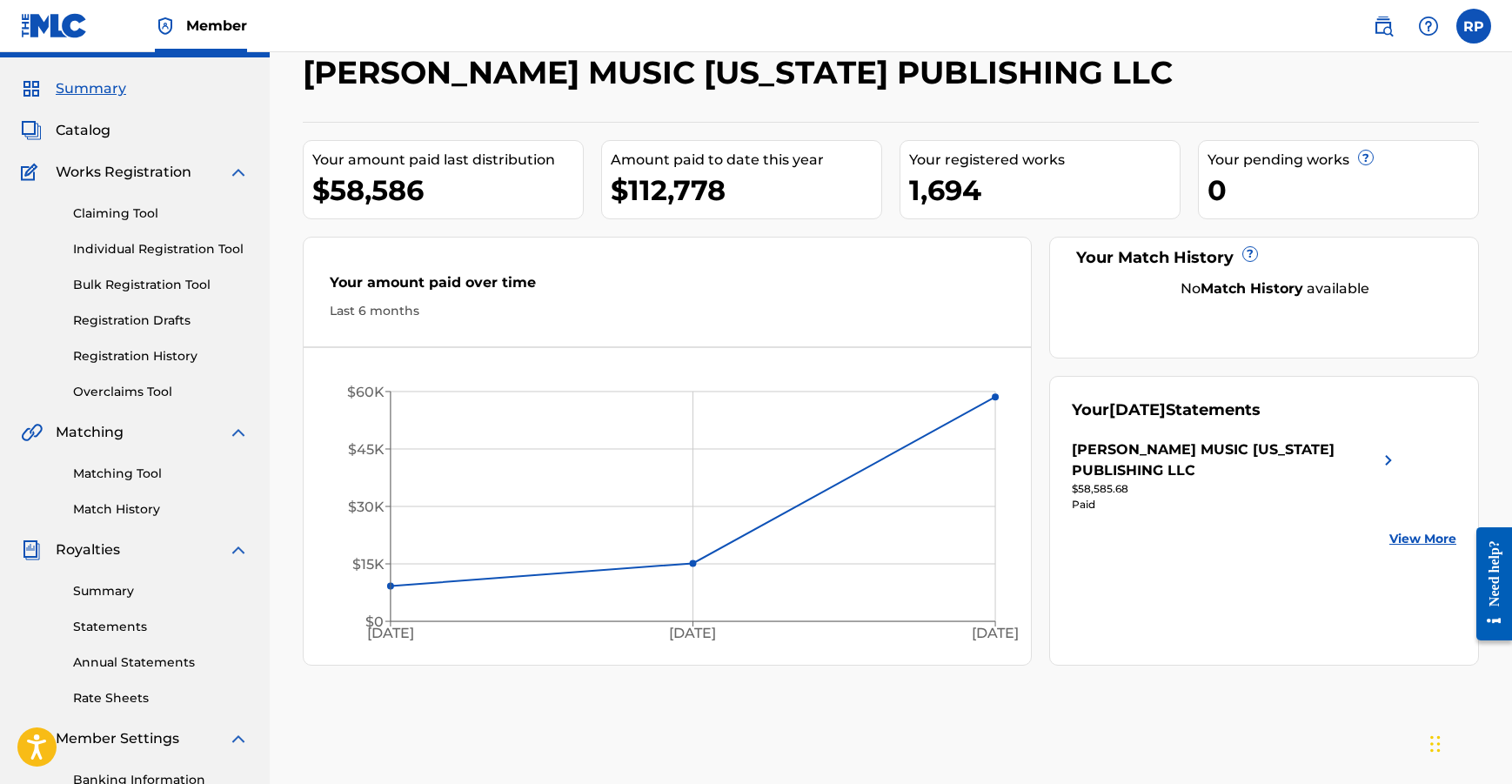
scroll to position [70, 0]
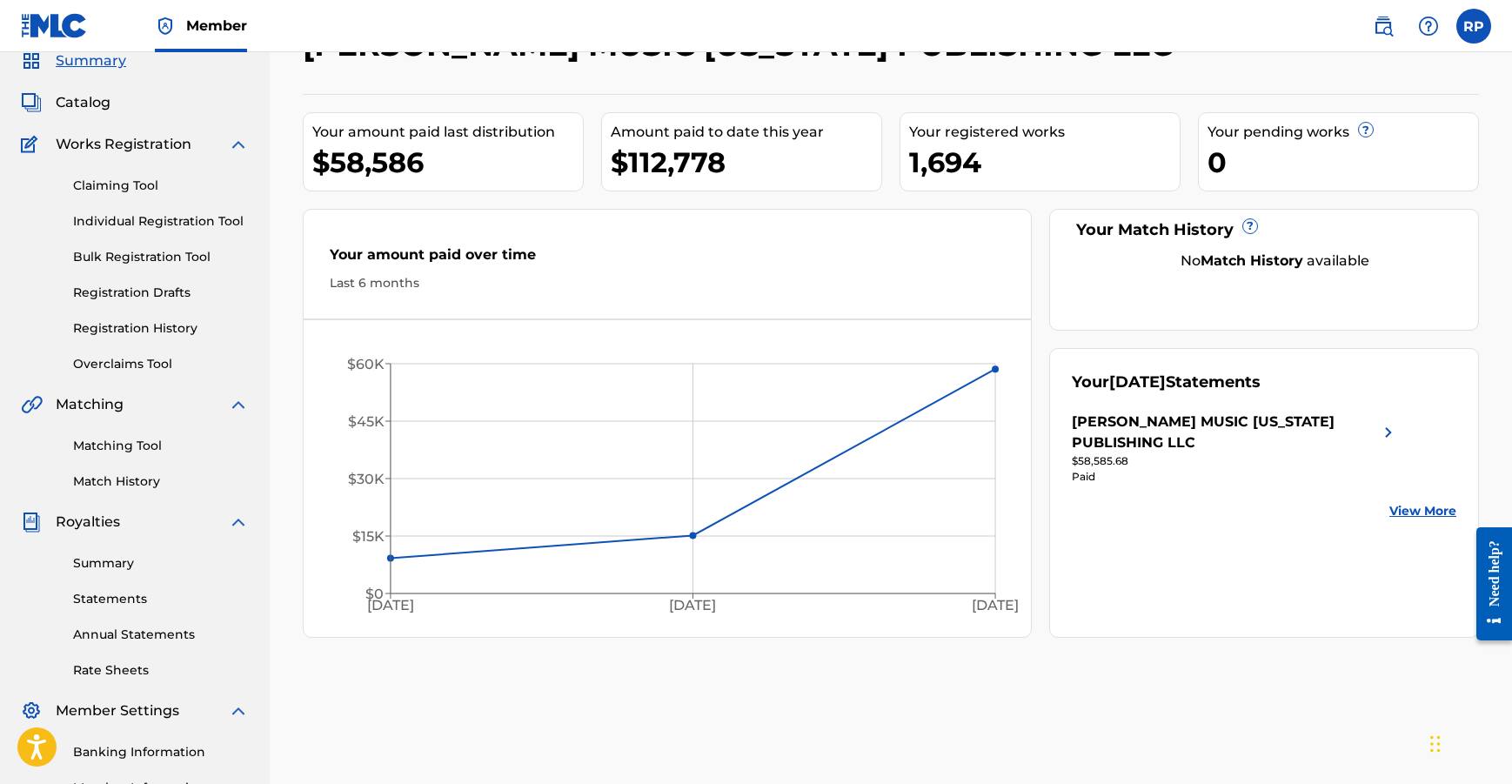
click at [127, 601] on link "Statements" at bounding box center [161, 599] width 176 height 18
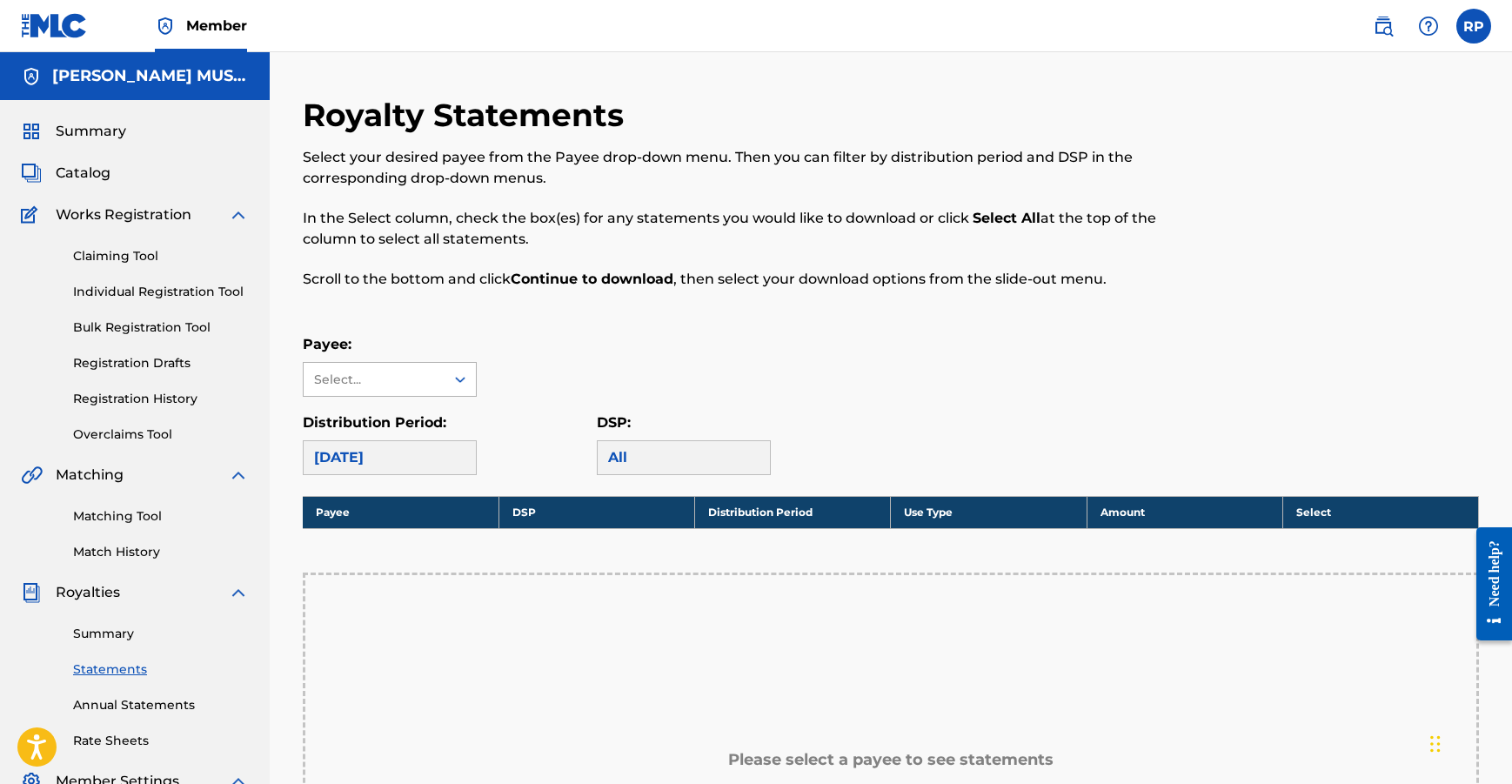
click at [451, 385] on div at bounding box center [460, 379] width 32 height 32
click at [418, 432] on div "[PERSON_NAME] MUSIC [US_STATE] PUBLISHING LLC" at bounding box center [390, 439] width 172 height 85
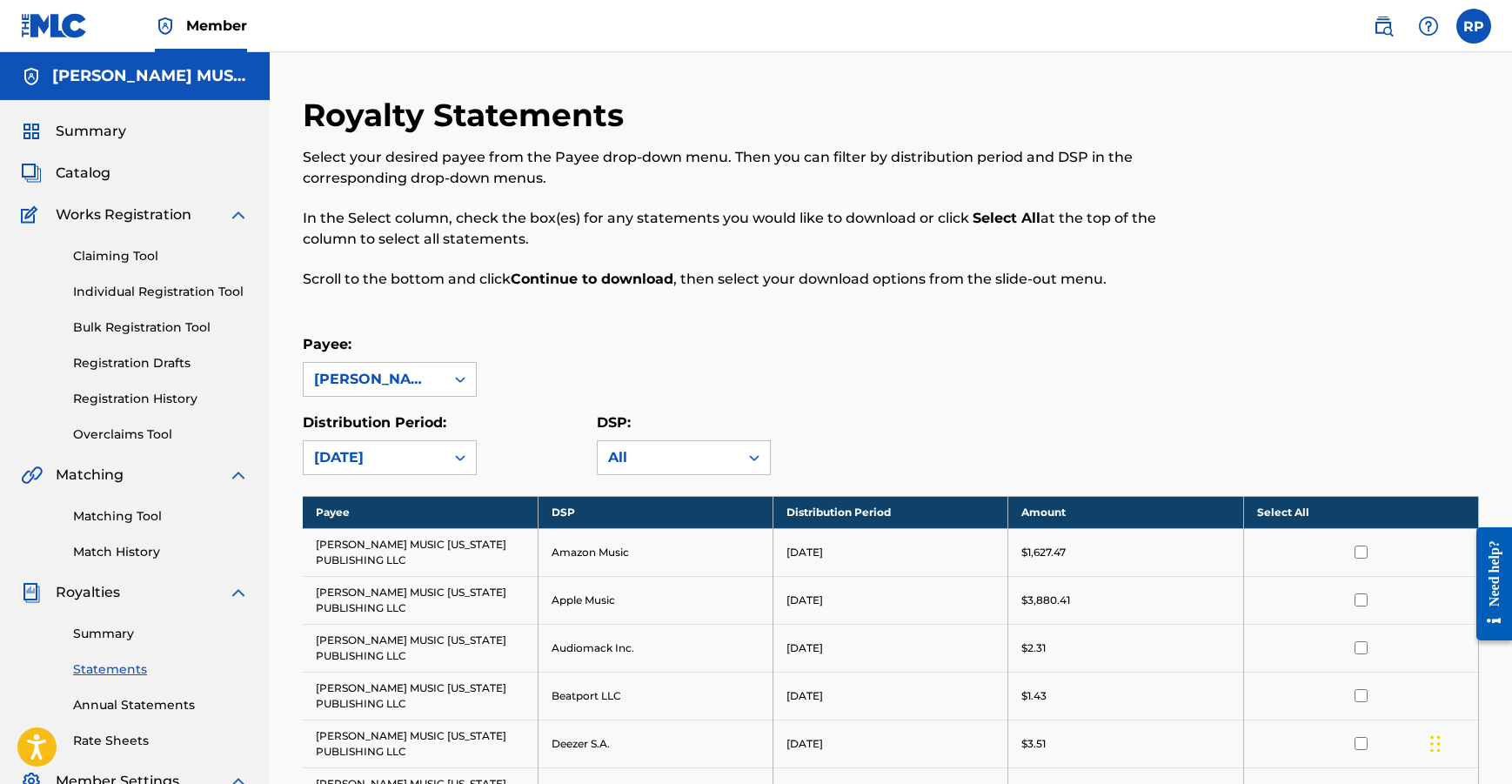
click at [1321, 514] on th "Select All" at bounding box center [1361, 512] width 235 height 32
click at [1284, 510] on th "Deselect All" at bounding box center [1361, 512] width 235 height 32
click at [1298, 512] on th "Select All" at bounding box center [1361, 512] width 235 height 32
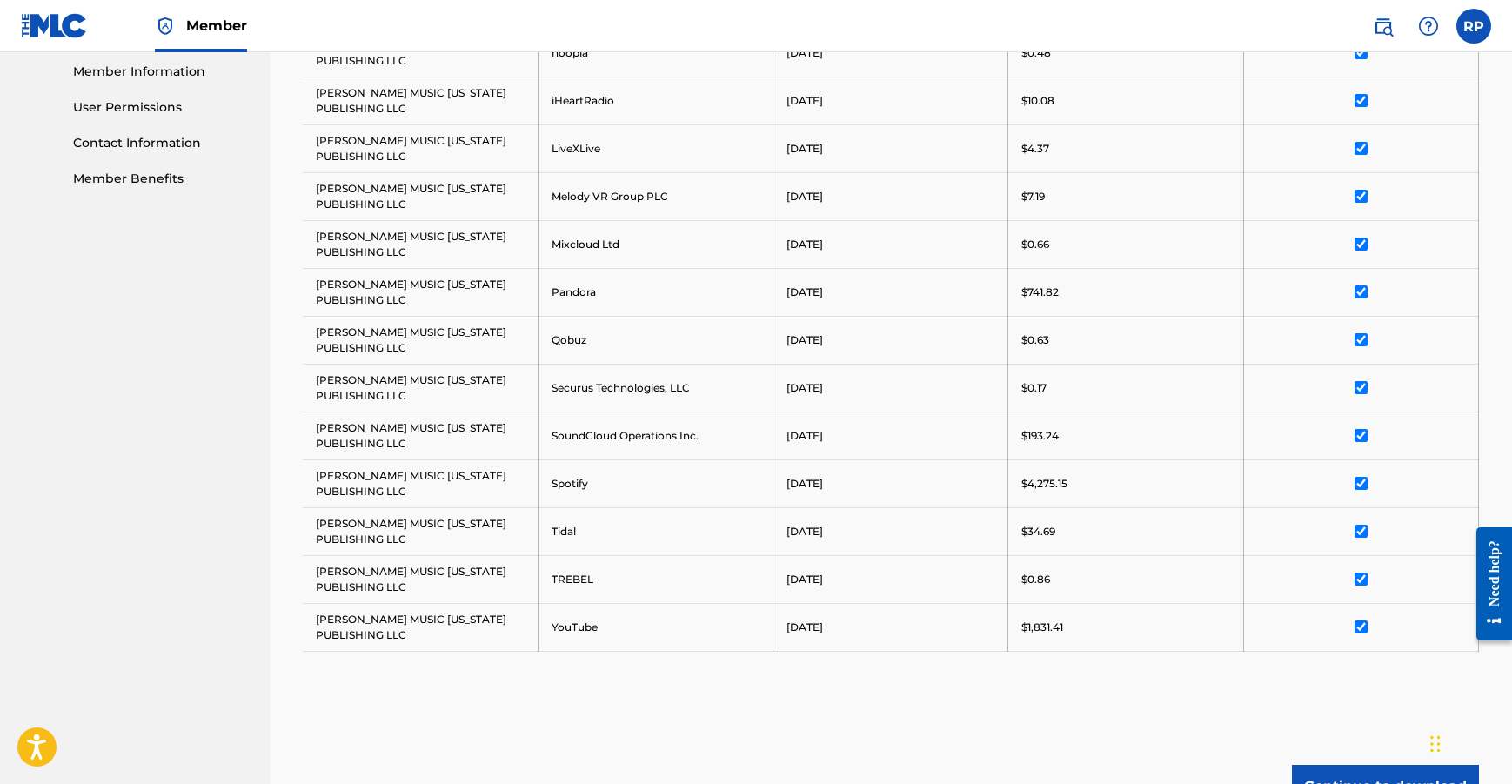
scroll to position [905, 0]
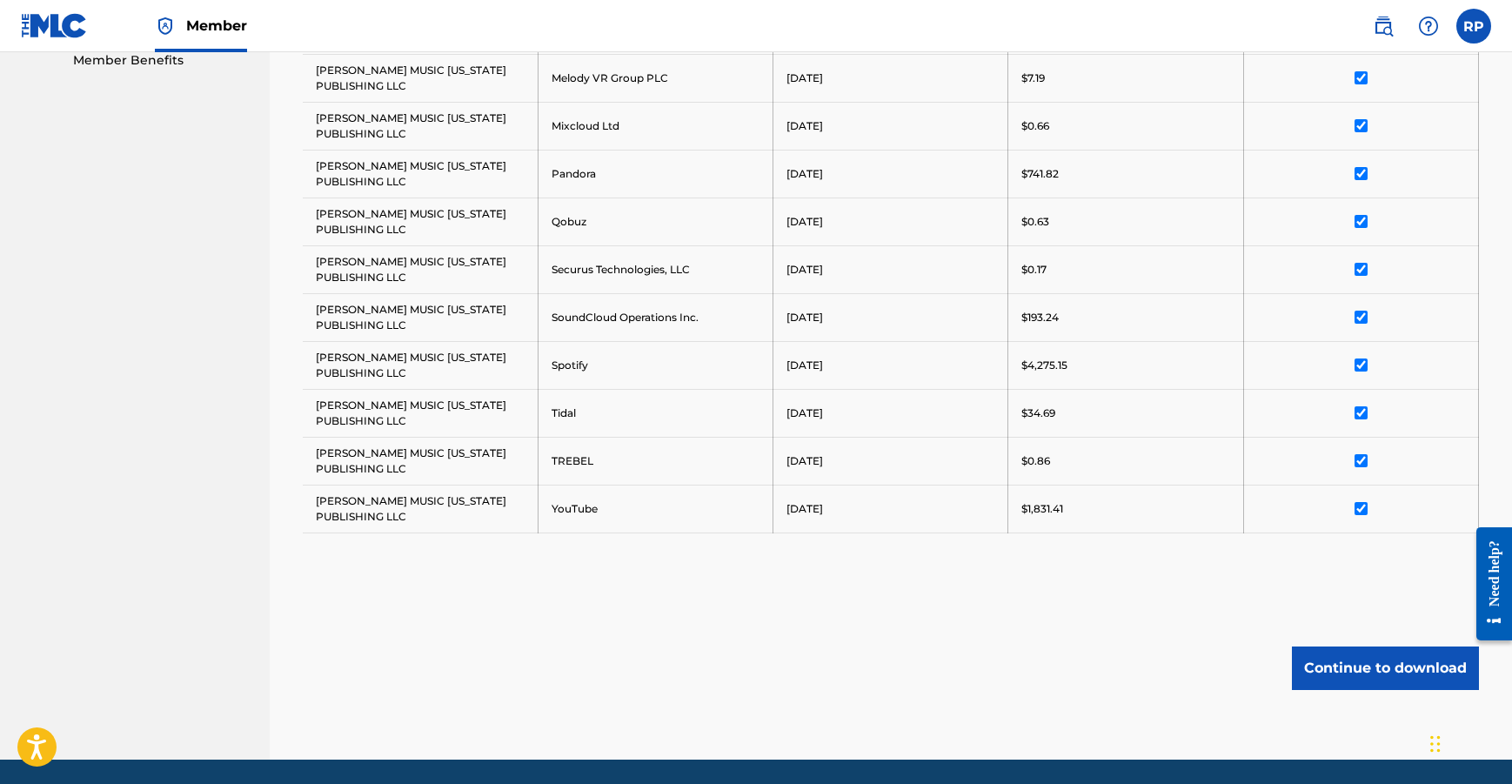
click at [1382, 676] on button "Continue to download" at bounding box center [1386, 668] width 187 height 44
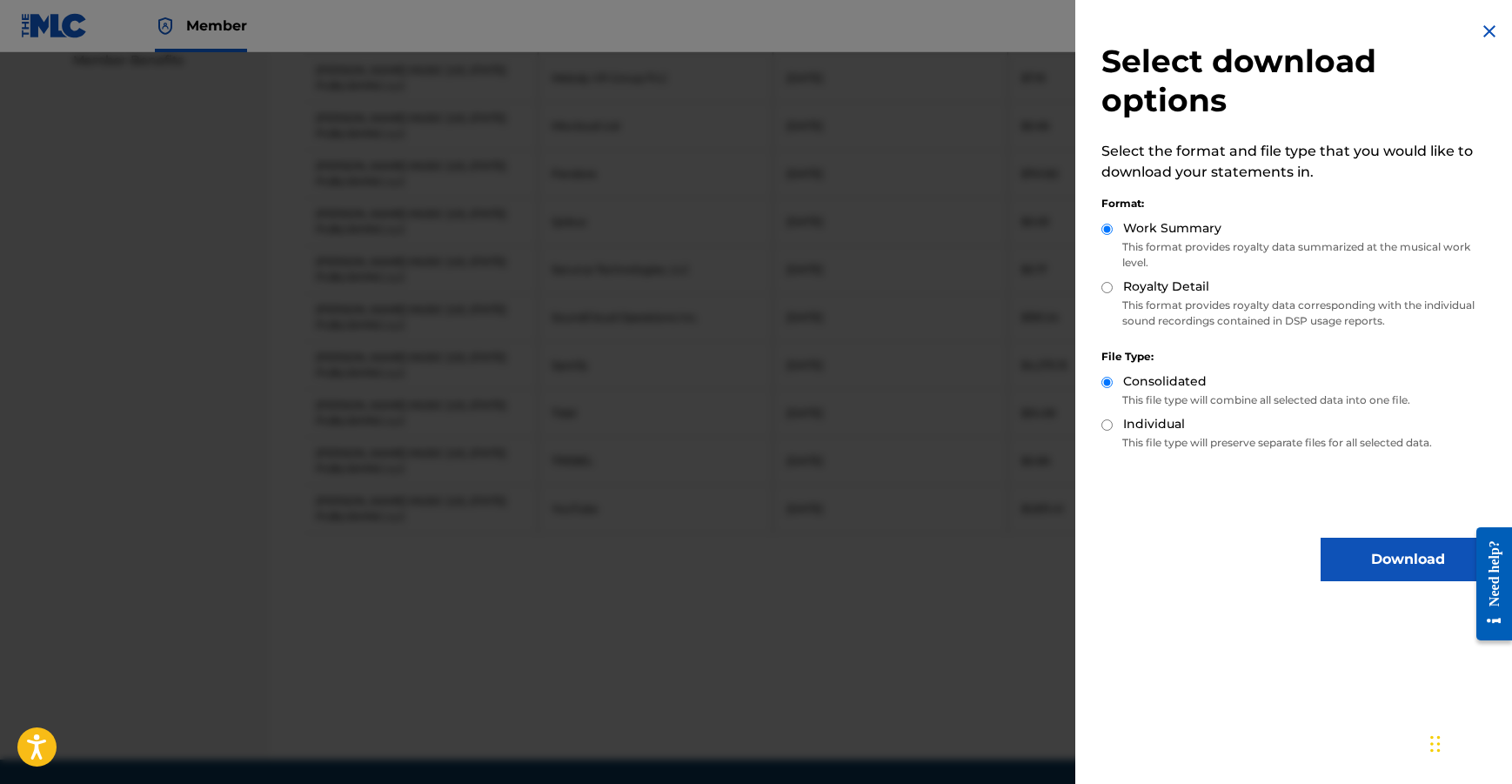
click at [1391, 559] on button "Download" at bounding box center [1408, 559] width 174 height 44
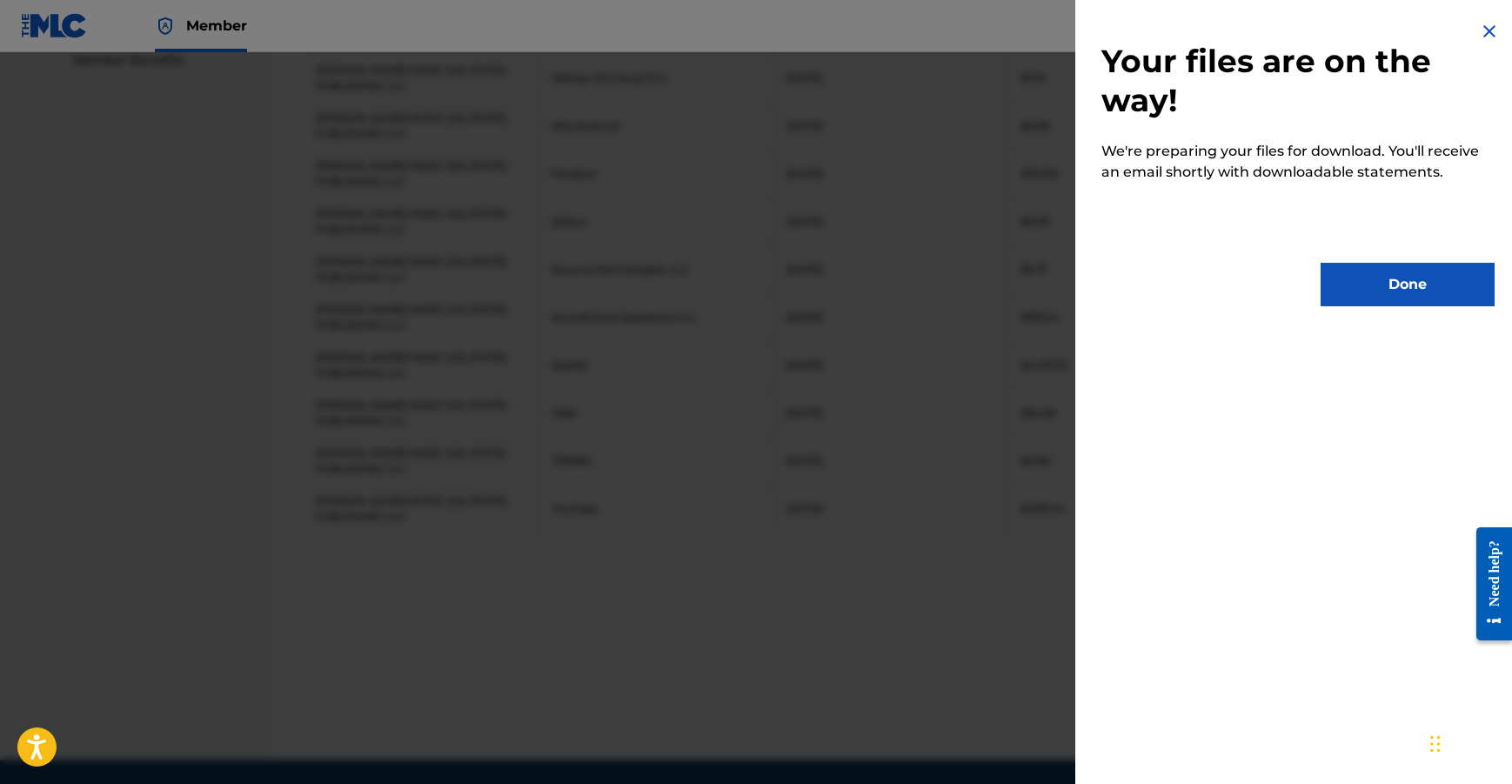
click at [1396, 287] on button "Done" at bounding box center [1408, 284] width 174 height 44
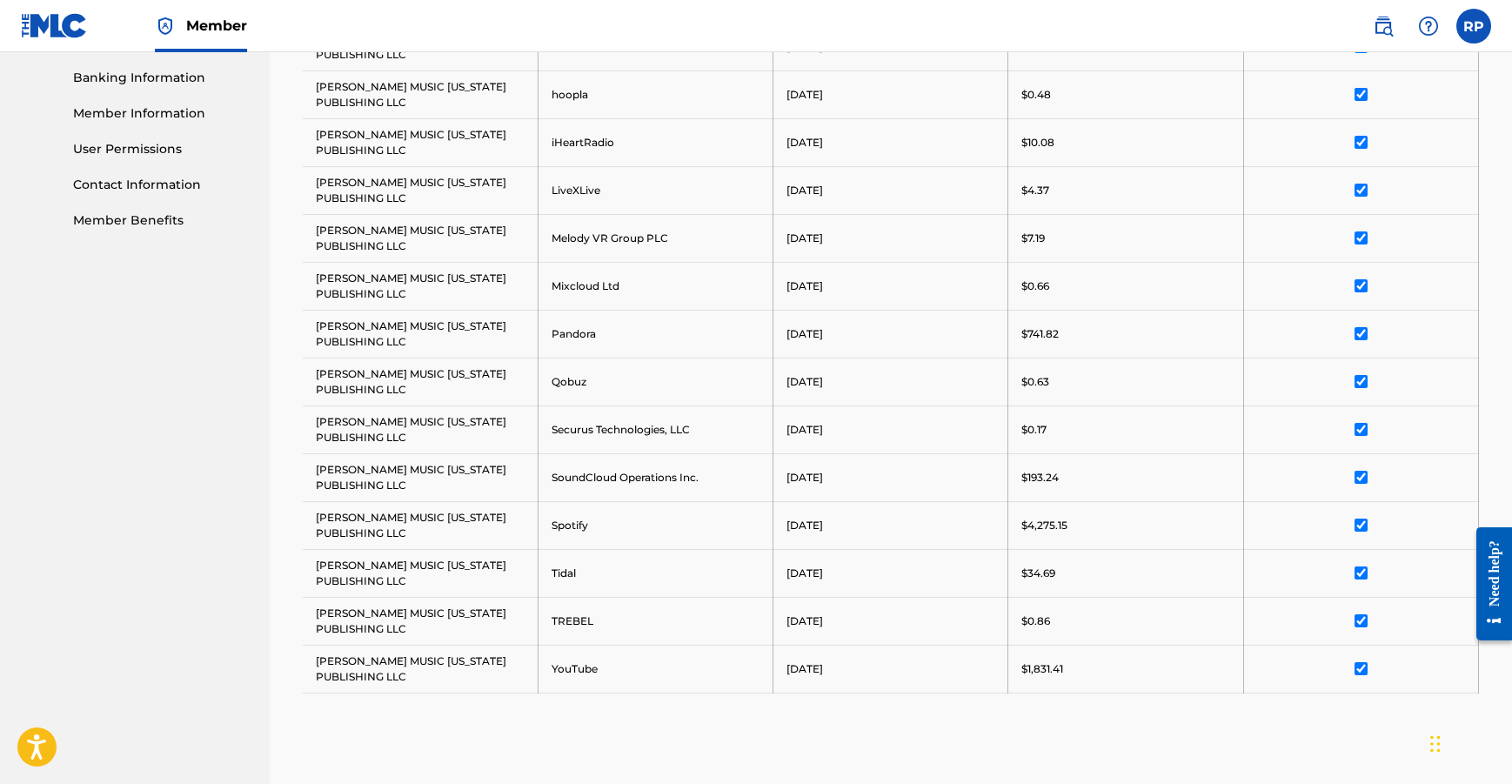
scroll to position [0, 0]
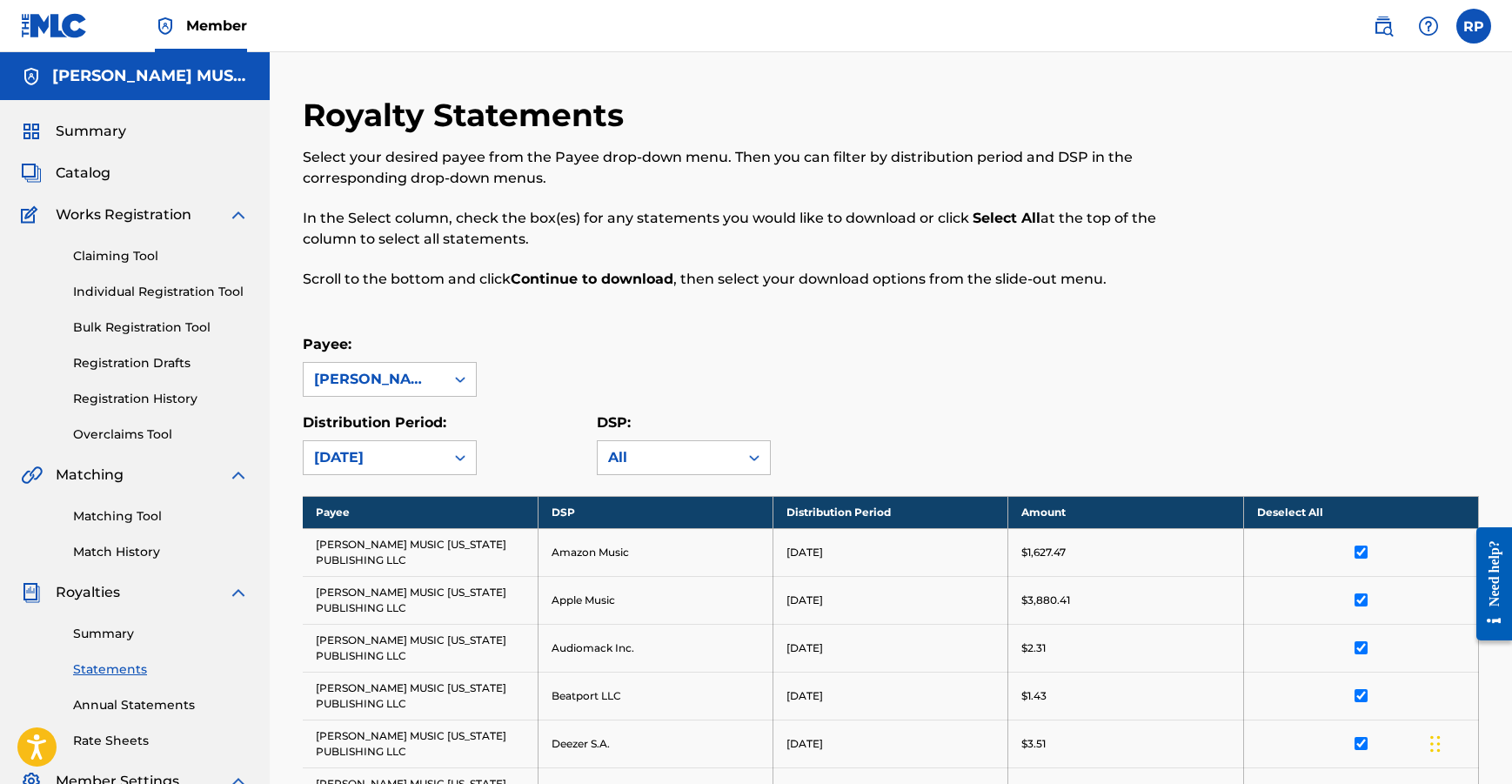
click at [91, 176] on span "Catalog" at bounding box center [83, 173] width 54 height 21
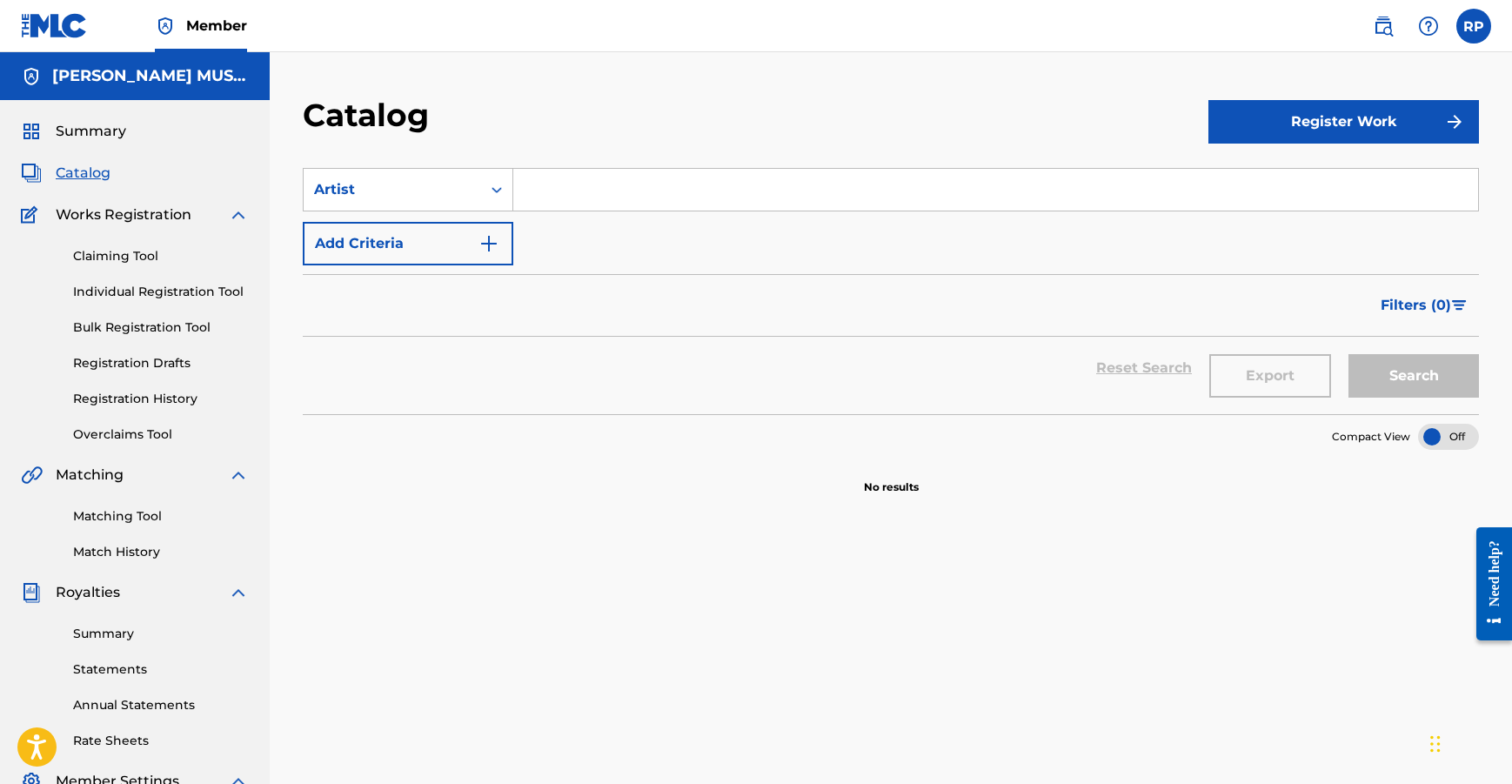
drag, startPoint x: 76, startPoint y: 162, endPoint x: 79, endPoint y: 147, distance: 15.3
click at [76, 162] on div "Summary Catalog Works Registration Claiming Tool Individual Registration Tool B…" at bounding box center [134, 548] width 270 height 895
click at [82, 138] on span "Summary" at bounding box center [90, 132] width 70 height 21
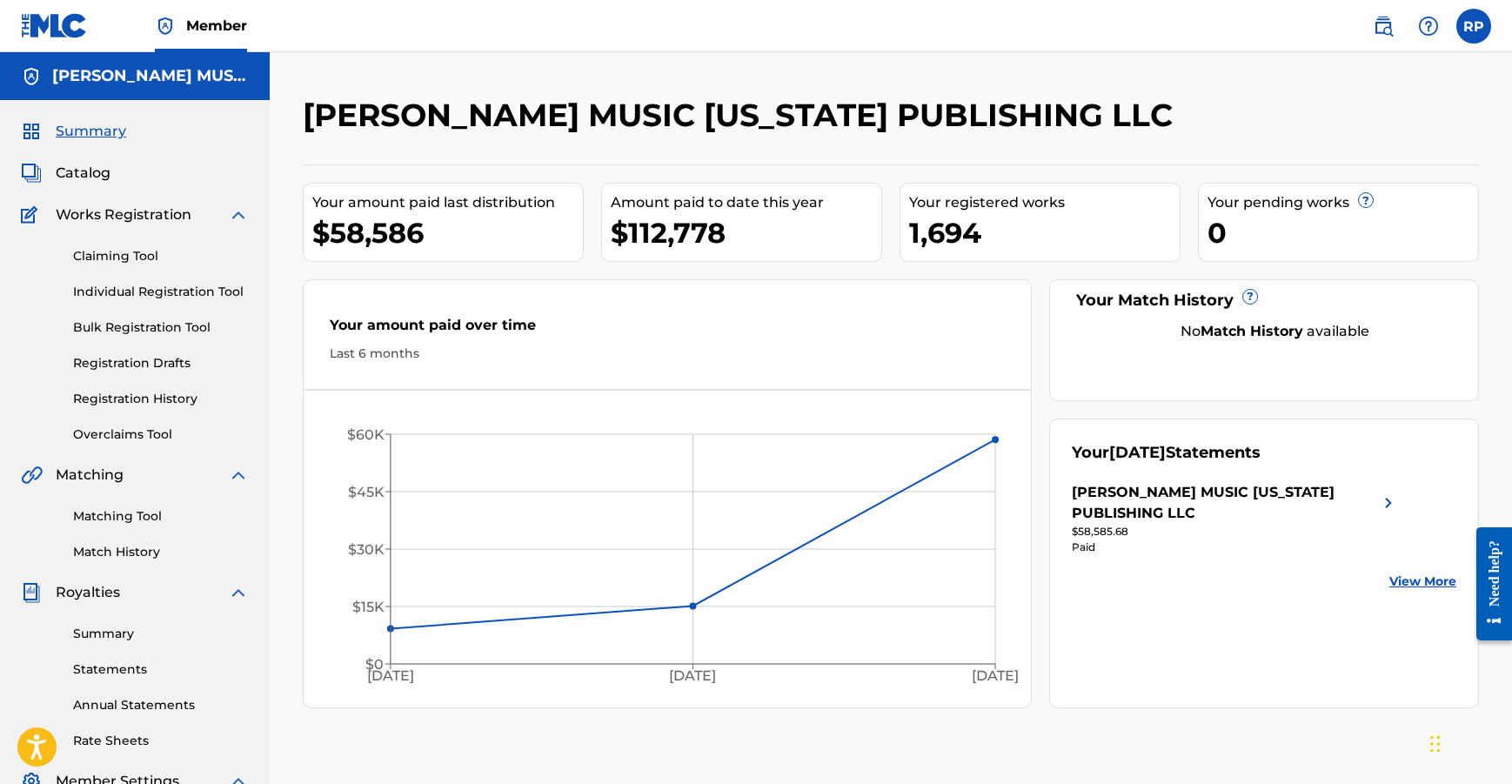
click at [942, 252] on div "1,694" at bounding box center [1045, 233] width 270 height 40
click at [909, 262] on div "Your registered works 1,694" at bounding box center [1040, 222] width 281 height 79
click at [694, 252] on div "$112,778" at bounding box center [746, 233] width 270 height 40
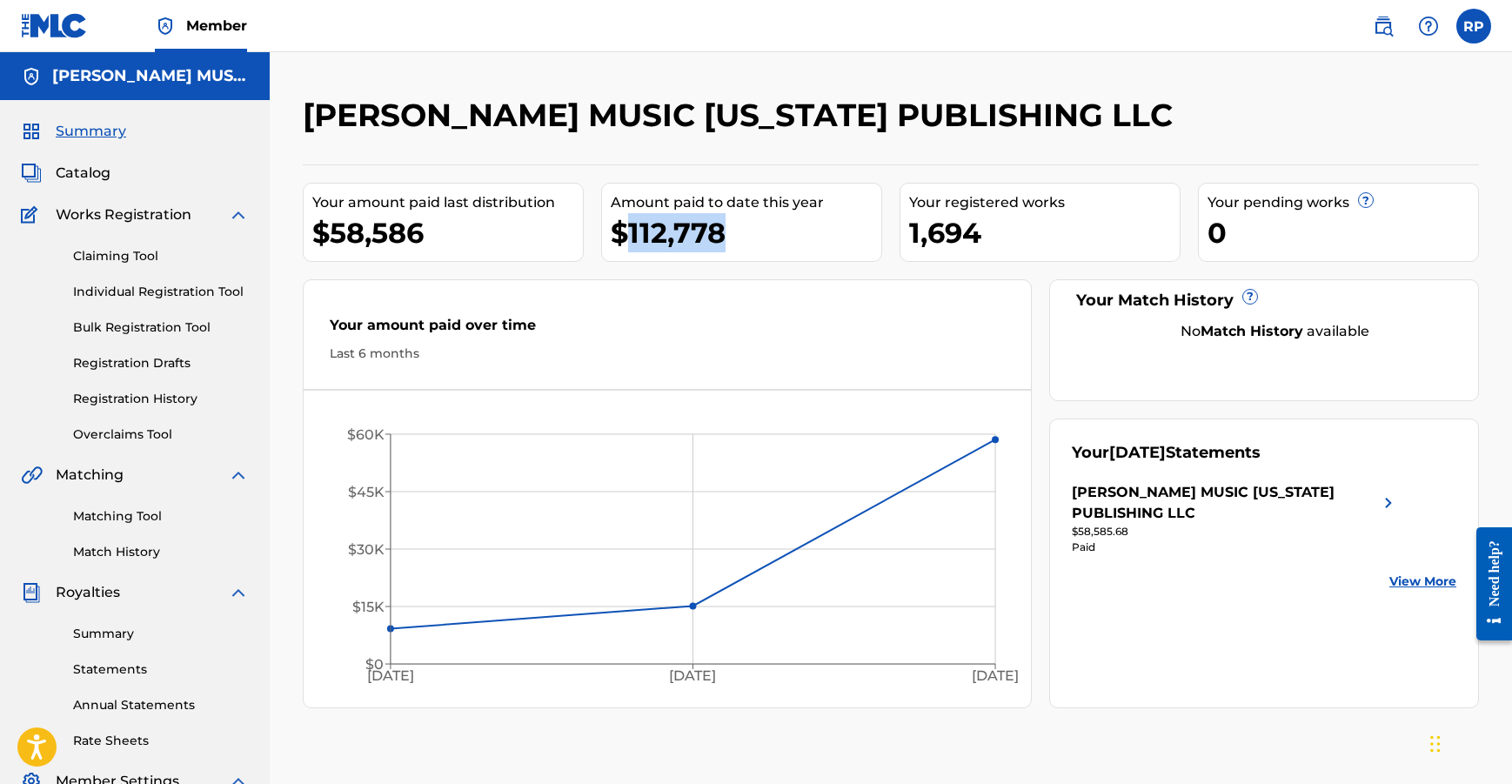
click at [644, 252] on div "$112,778" at bounding box center [746, 233] width 270 height 40
click at [680, 252] on div "$112,778" at bounding box center [746, 233] width 270 height 40
click at [650, 252] on div "$112,778" at bounding box center [746, 233] width 270 height 40
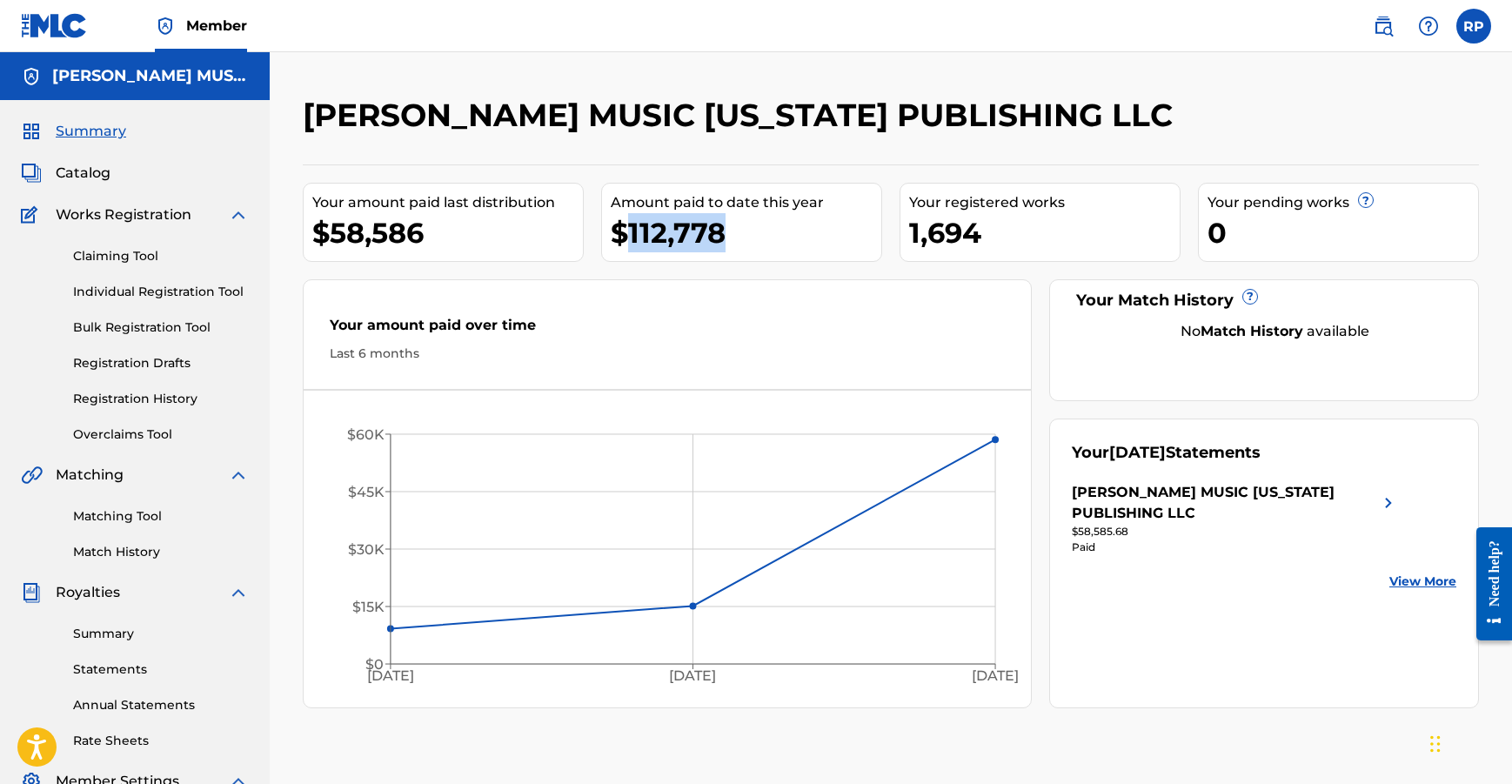
drag, startPoint x: 650, startPoint y: 276, endPoint x: 708, endPoint y: 273, distance: 58.1
click at [651, 252] on div "$112,778" at bounding box center [746, 233] width 270 height 40
click at [709, 252] on div "$112,778" at bounding box center [746, 233] width 270 height 40
click at [816, 216] on div "Your amount paid last distribution $58,586 Amount paid to date this year $112,7…" at bounding box center [891, 435] width 1177 height 543
